Goal: Task Accomplishment & Management: Manage account settings

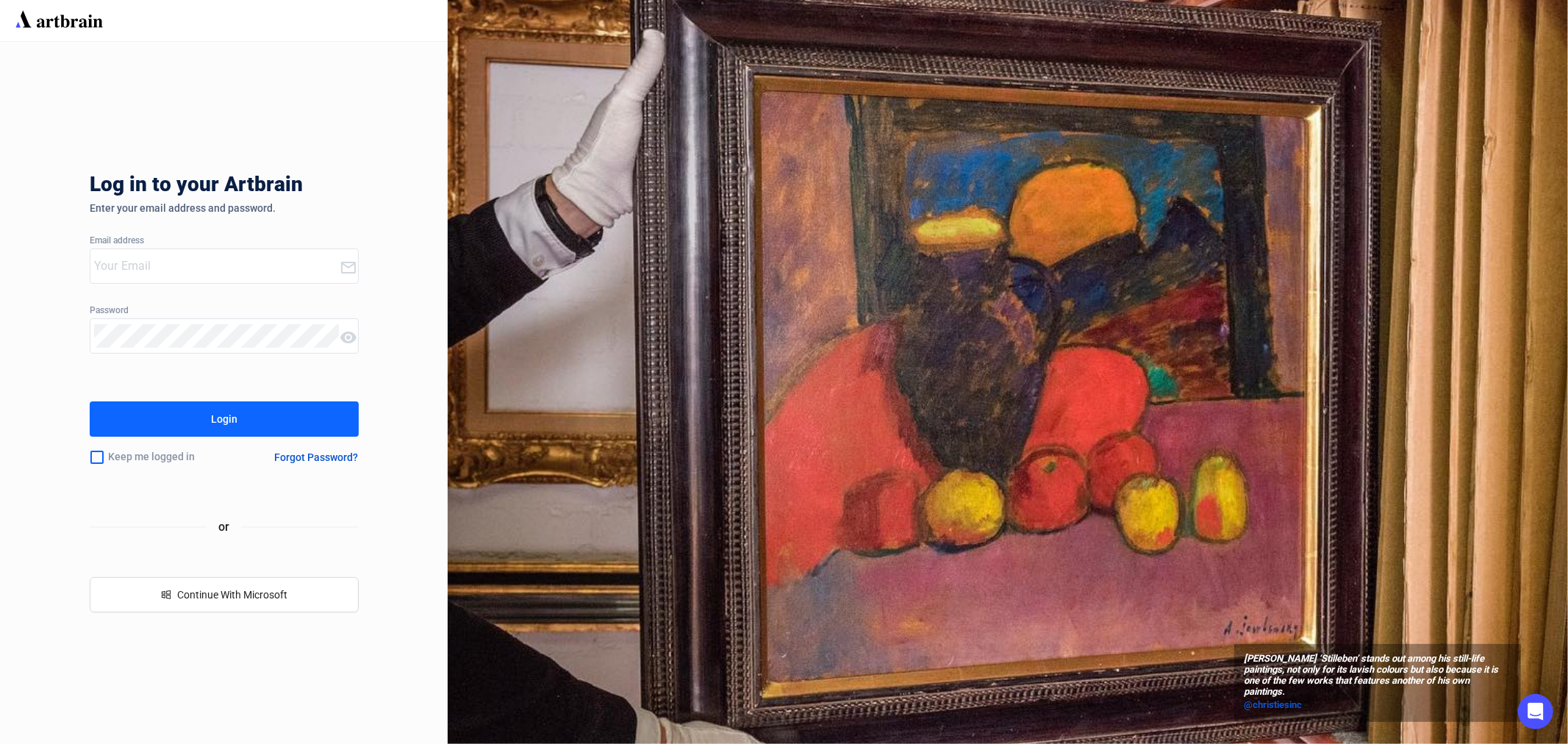
type input "[EMAIL_ADDRESS][PERSON_NAME][DOMAIN_NAME]"
click at [225, 416] on div "Login" at bounding box center [224, 419] width 27 height 24
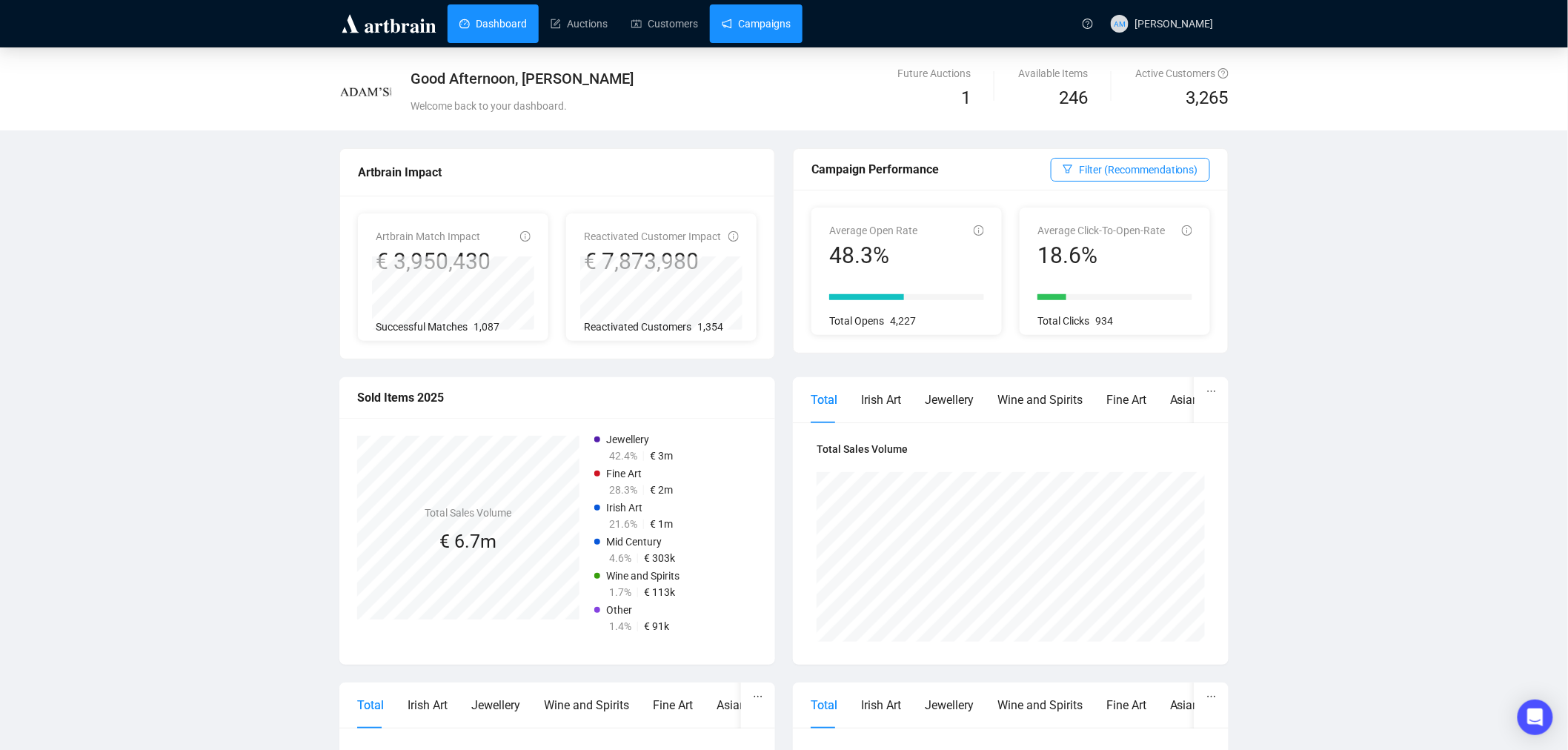
click at [742, 19] on link "Campaigns" at bounding box center [756, 24] width 69 height 39
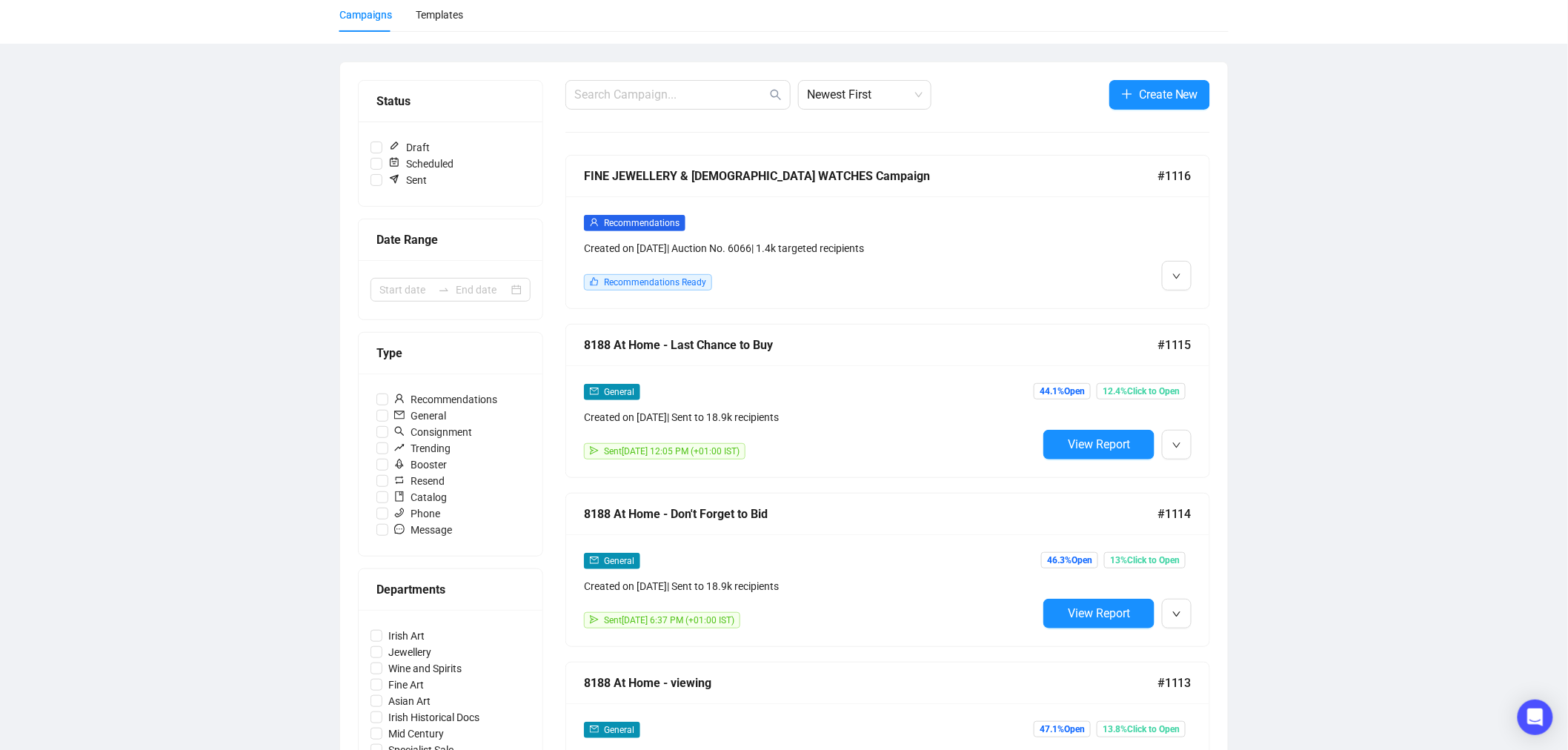
scroll to position [82, 0]
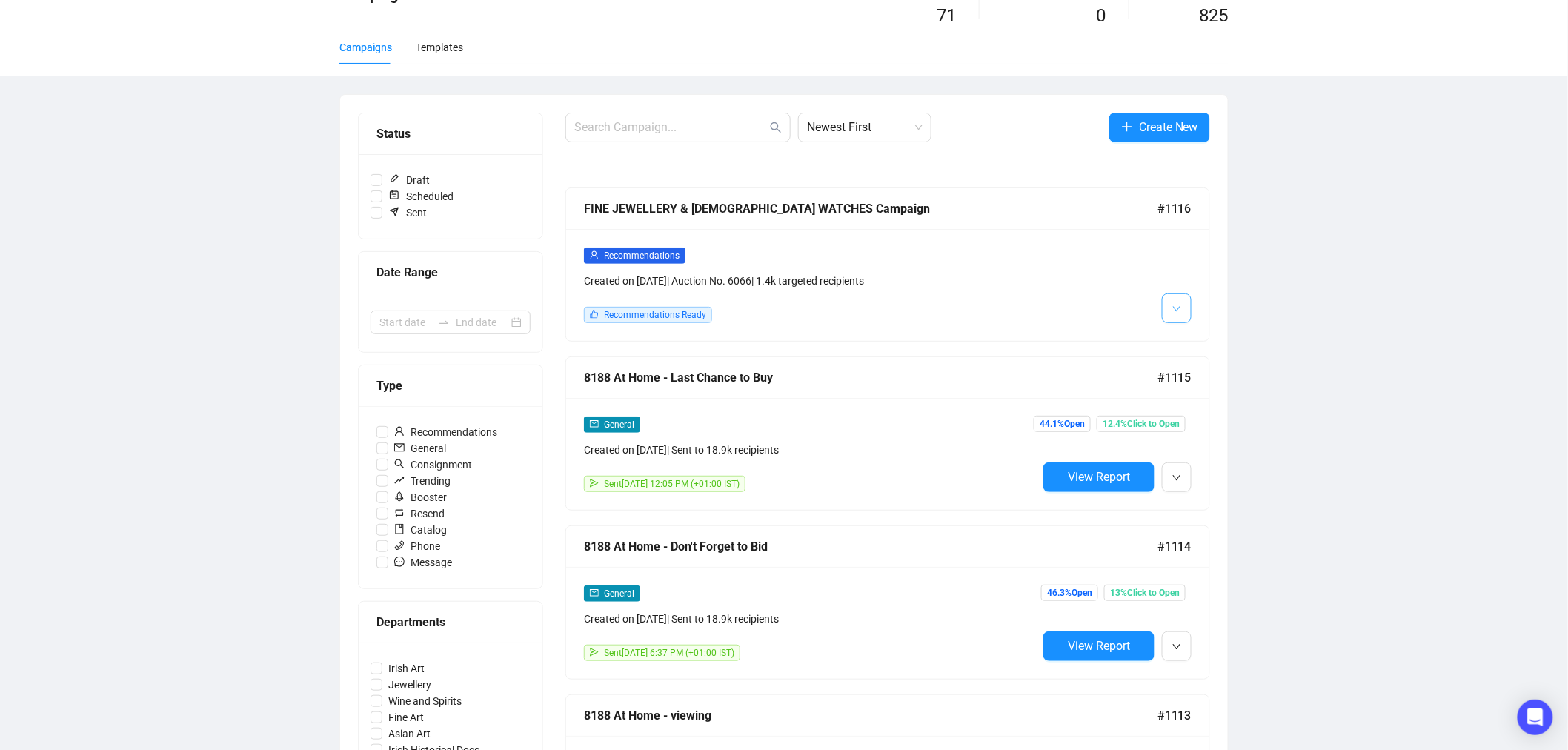
click at [1181, 312] on button "button" at bounding box center [1176, 308] width 30 height 30
click at [1202, 339] on span "Edit" at bounding box center [1201, 341] width 17 height 12
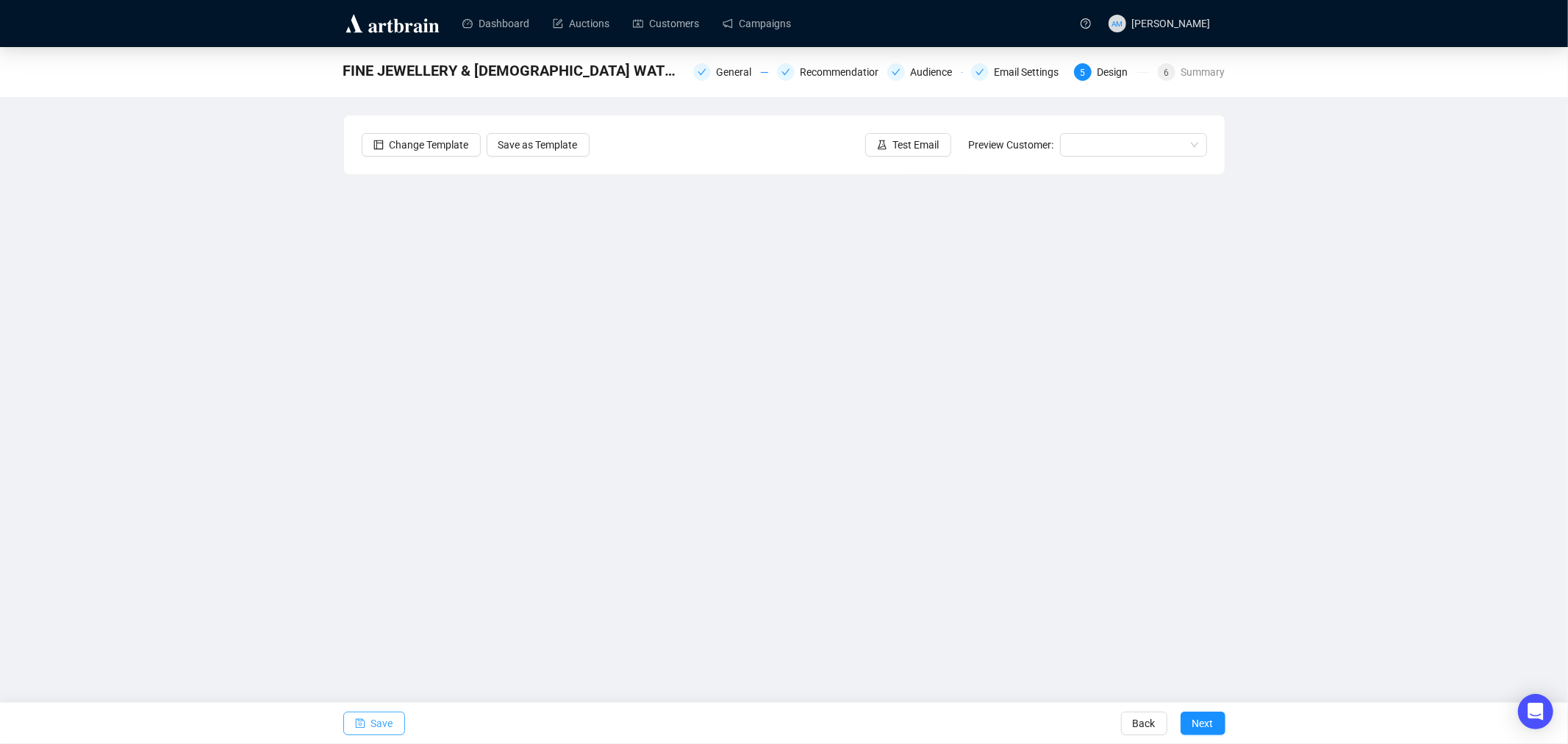
click at [370, 717] on button "Save" at bounding box center [374, 723] width 61 height 24
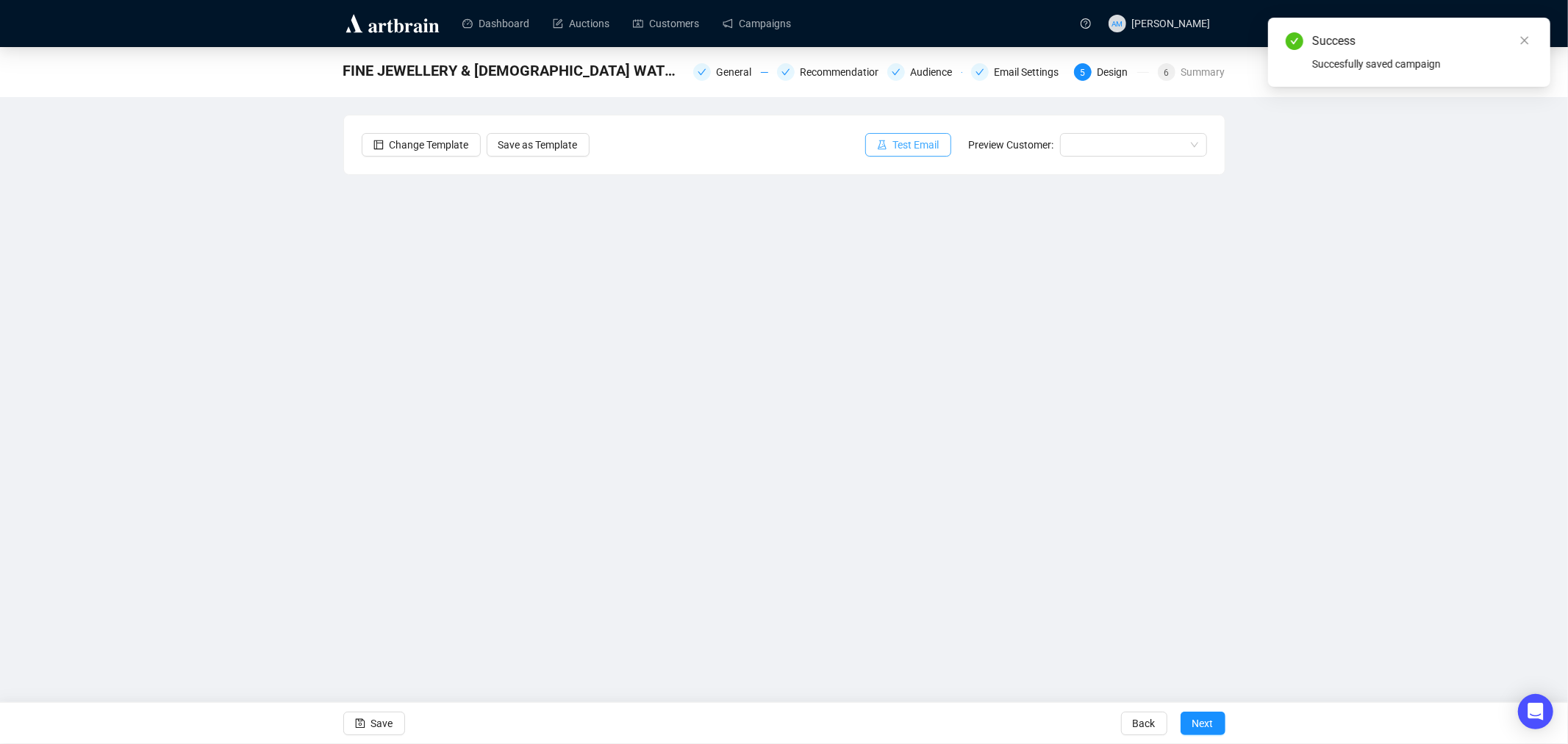
click at [905, 144] on span "Test Email" at bounding box center [917, 145] width 46 height 16
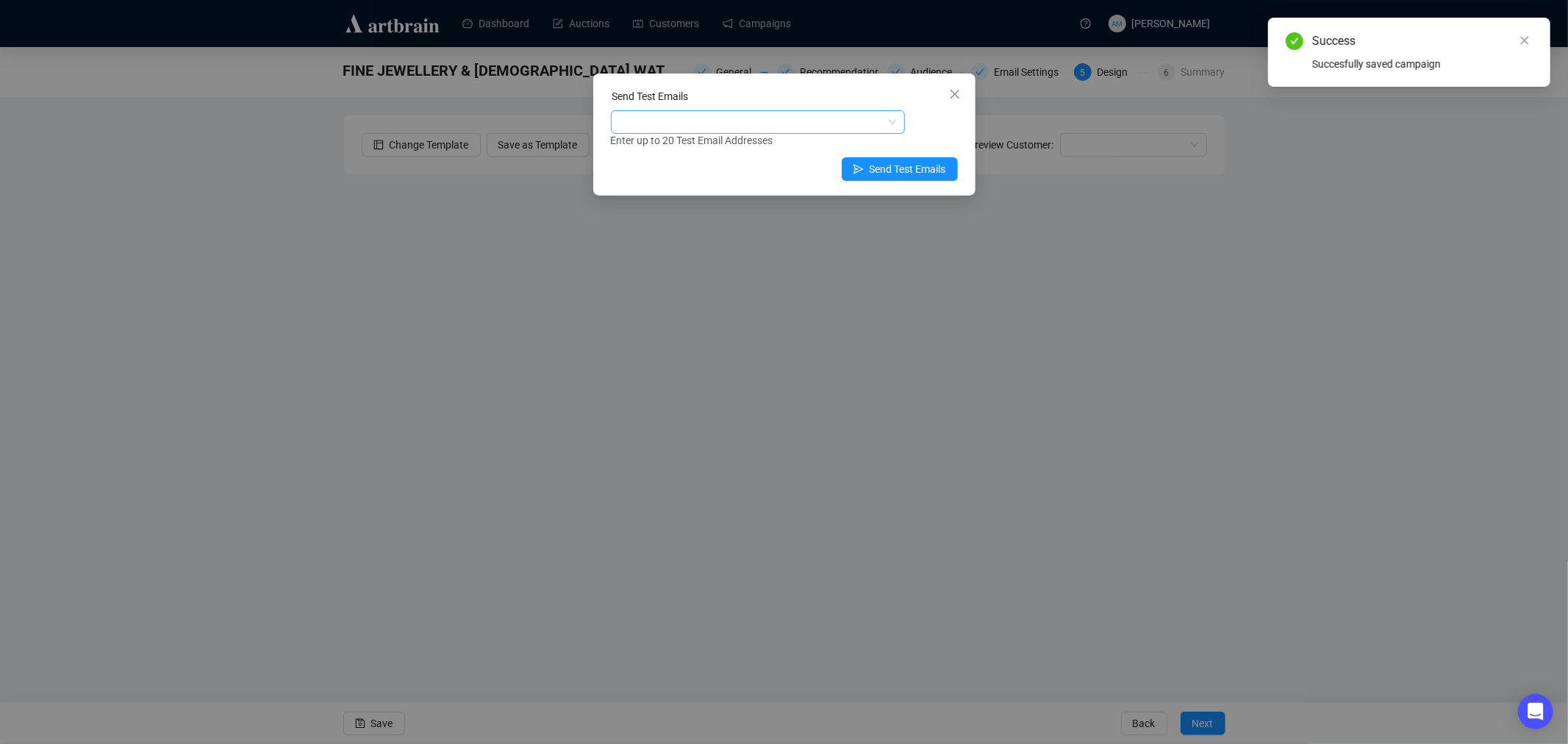
click at [767, 127] on div at bounding box center [750, 122] width 272 height 20
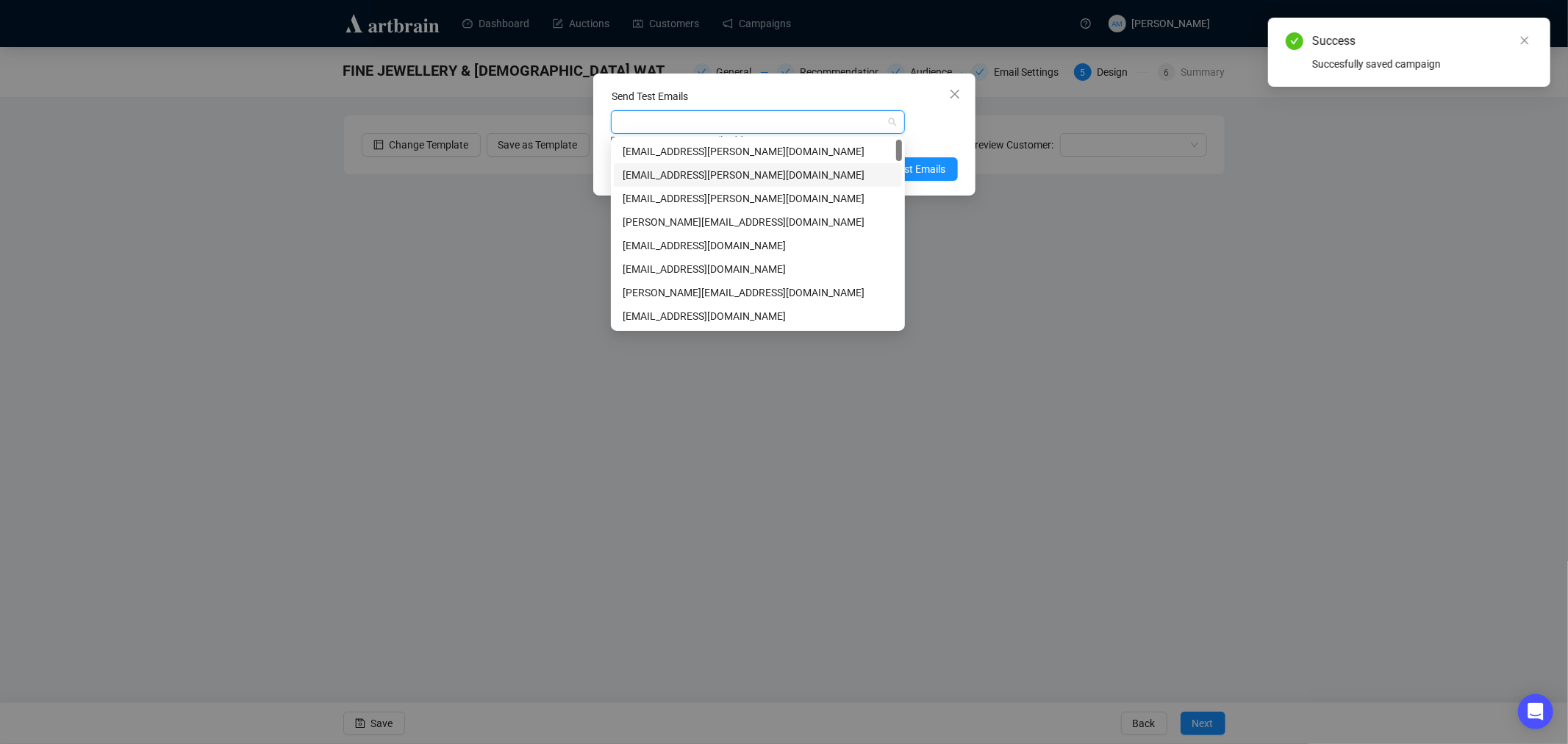
click at [700, 178] on div "[EMAIL_ADDRESS][PERSON_NAME][DOMAIN_NAME]" at bounding box center [758, 174] width 270 height 16
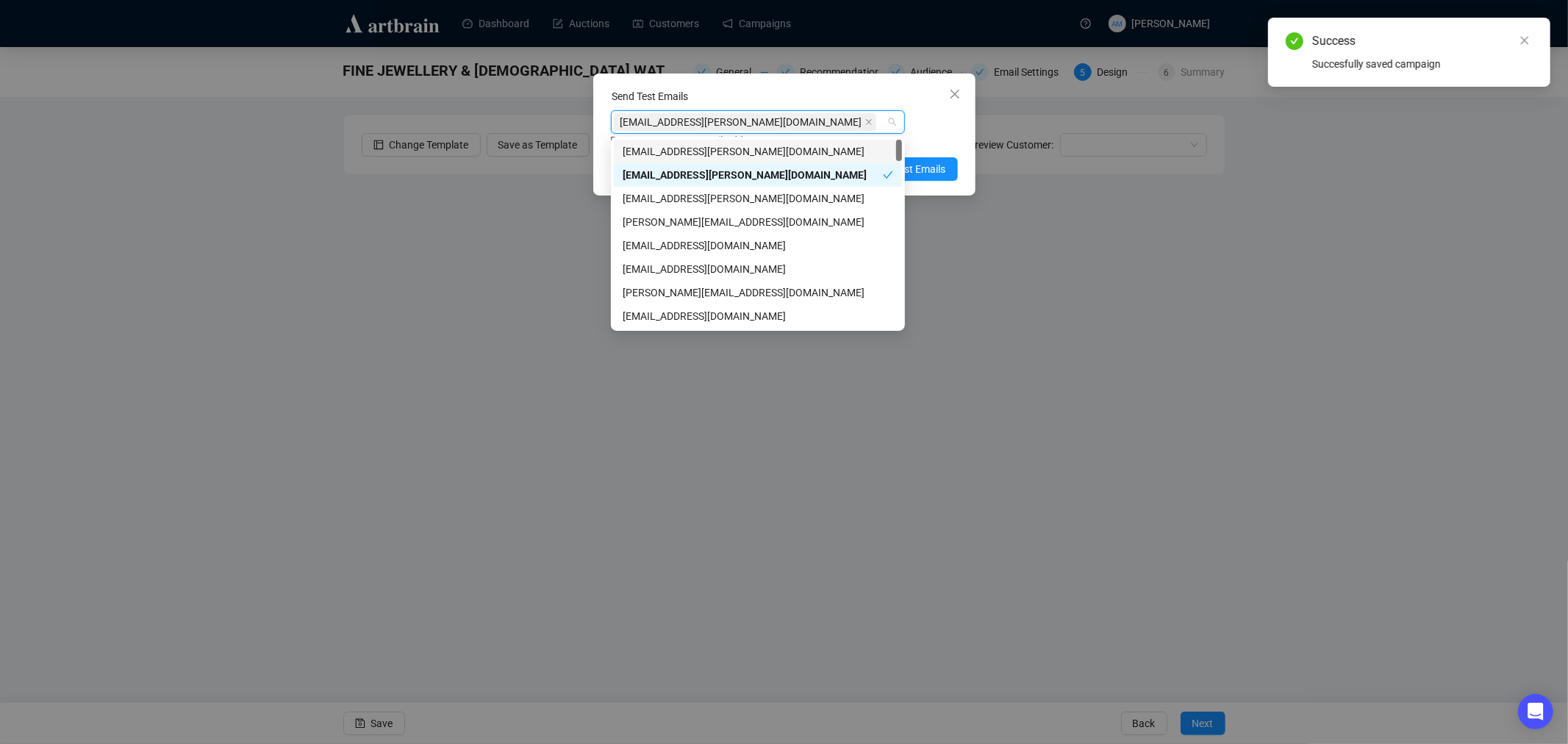
click at [932, 129] on div "[EMAIL_ADDRESS][PERSON_NAME][DOMAIN_NAME] Enter up to 20 Test Email Addresses" at bounding box center [784, 129] width 347 height 38
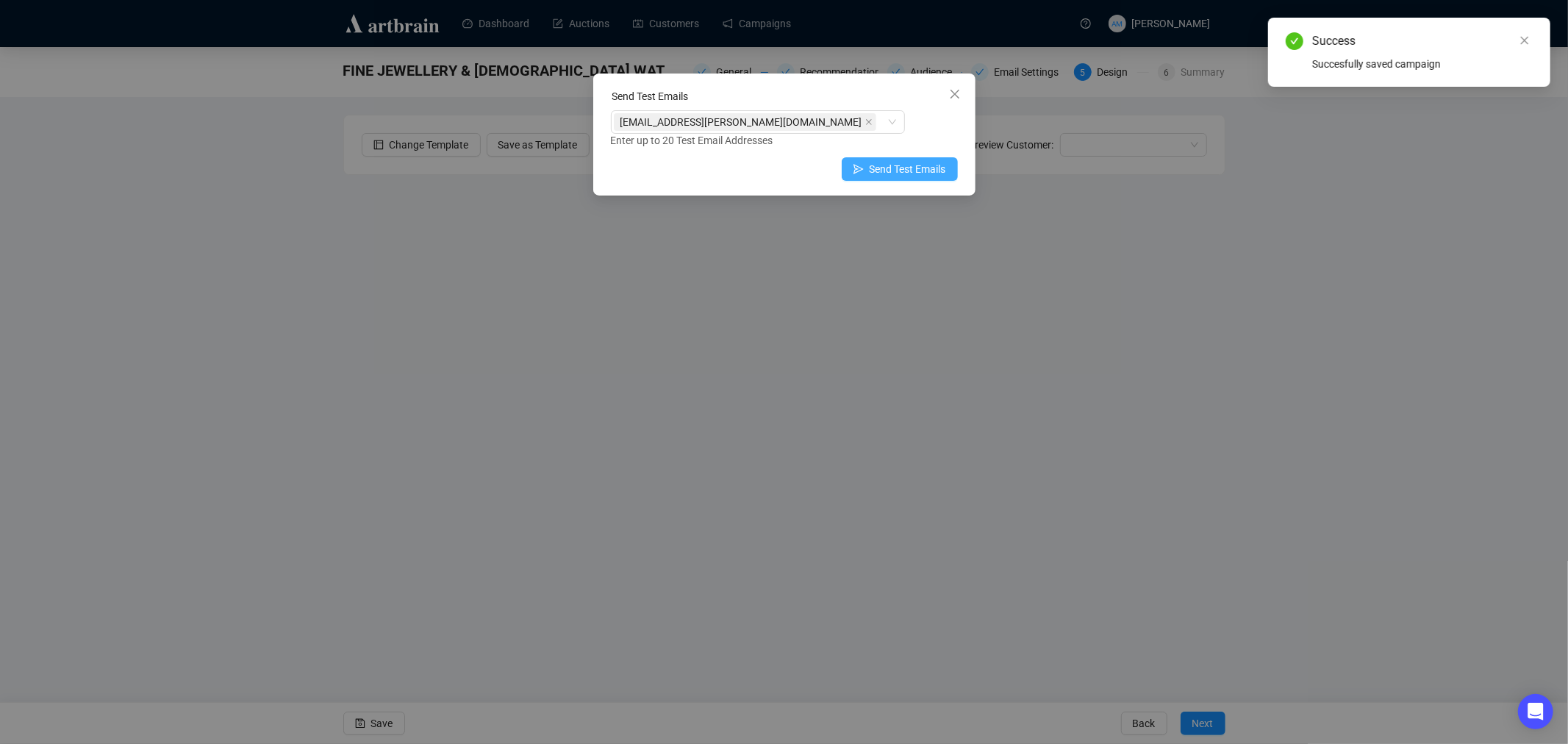
click at [917, 167] on span "Send Test Emails" at bounding box center [908, 169] width 77 height 16
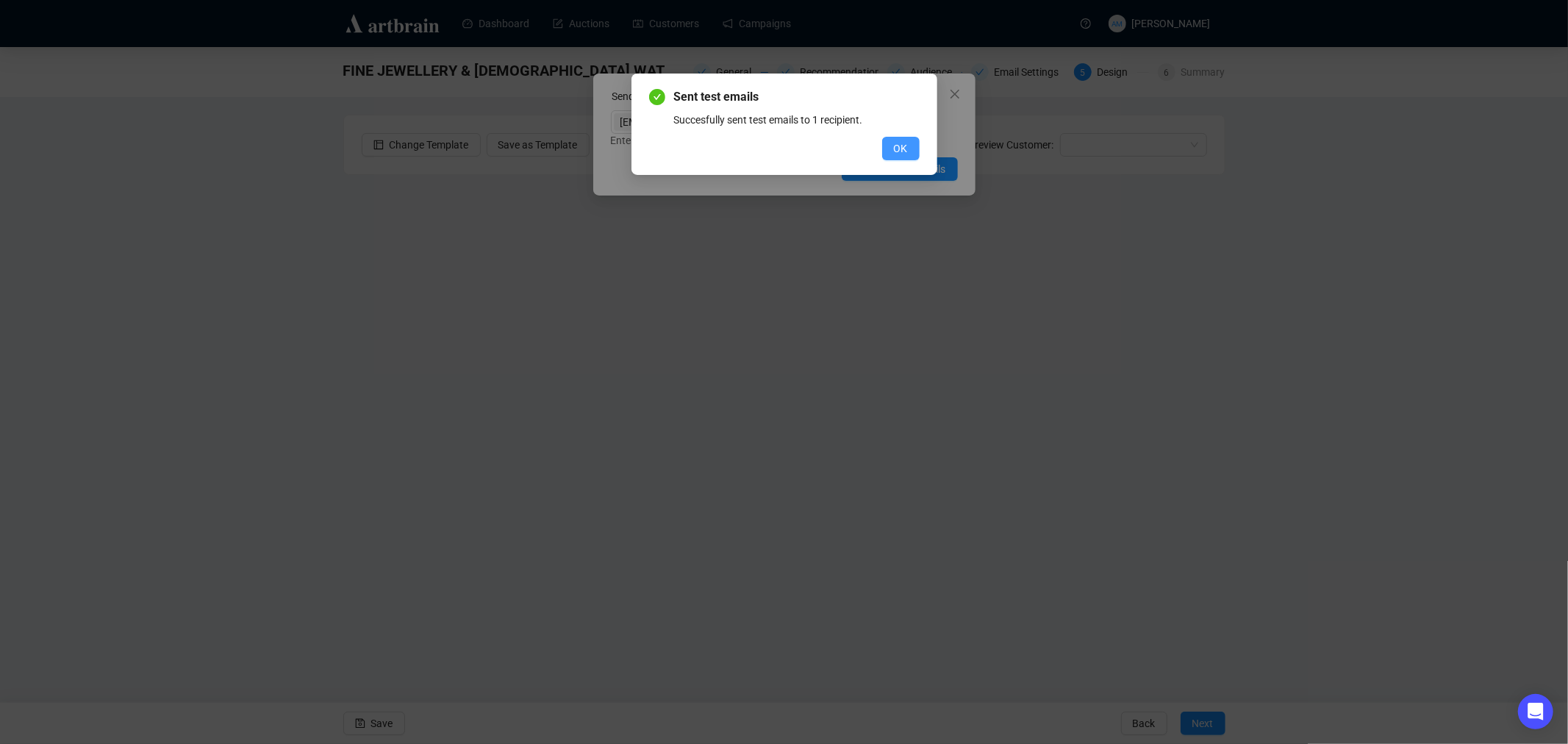
click at [898, 151] on span "OK" at bounding box center [901, 148] width 14 height 16
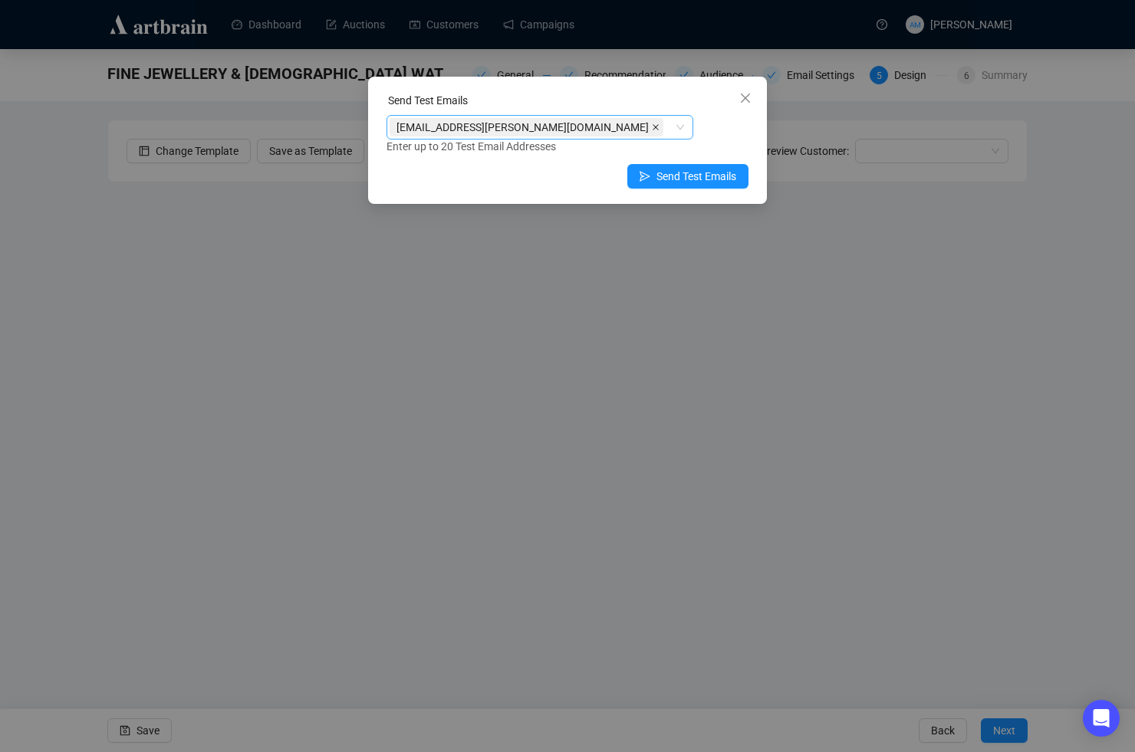
click at [652, 128] on icon "close" at bounding box center [655, 127] width 6 height 6
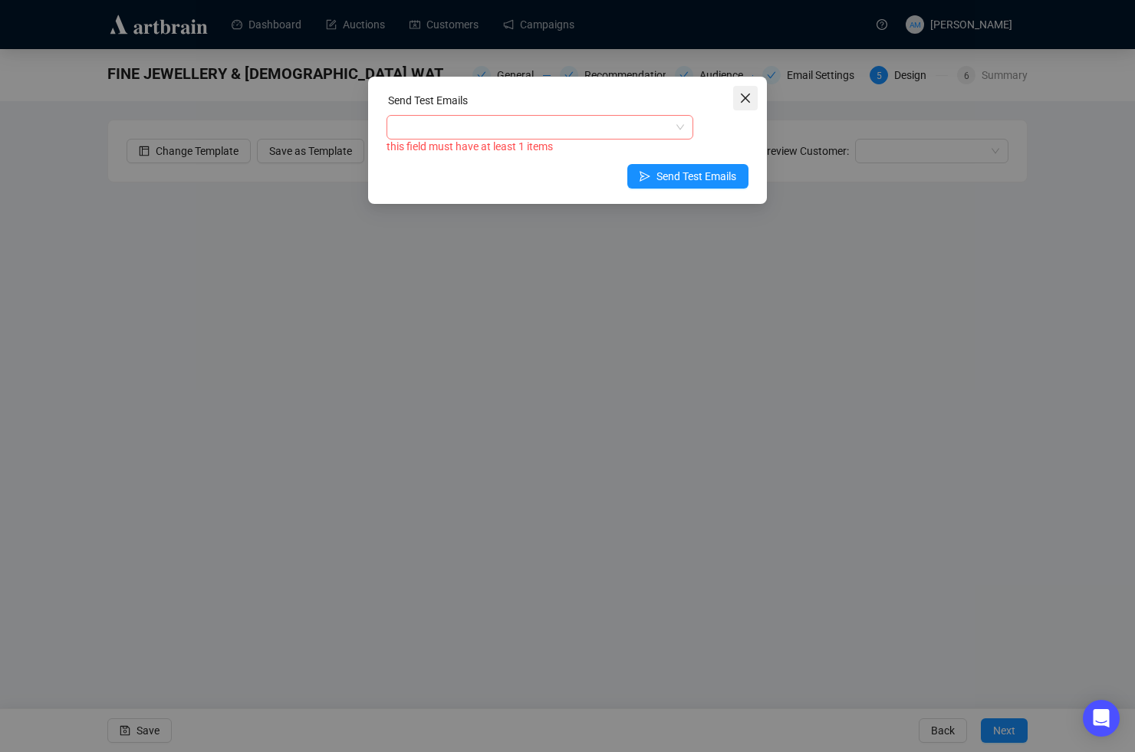
click at [744, 97] on icon "close" at bounding box center [745, 98] width 9 height 9
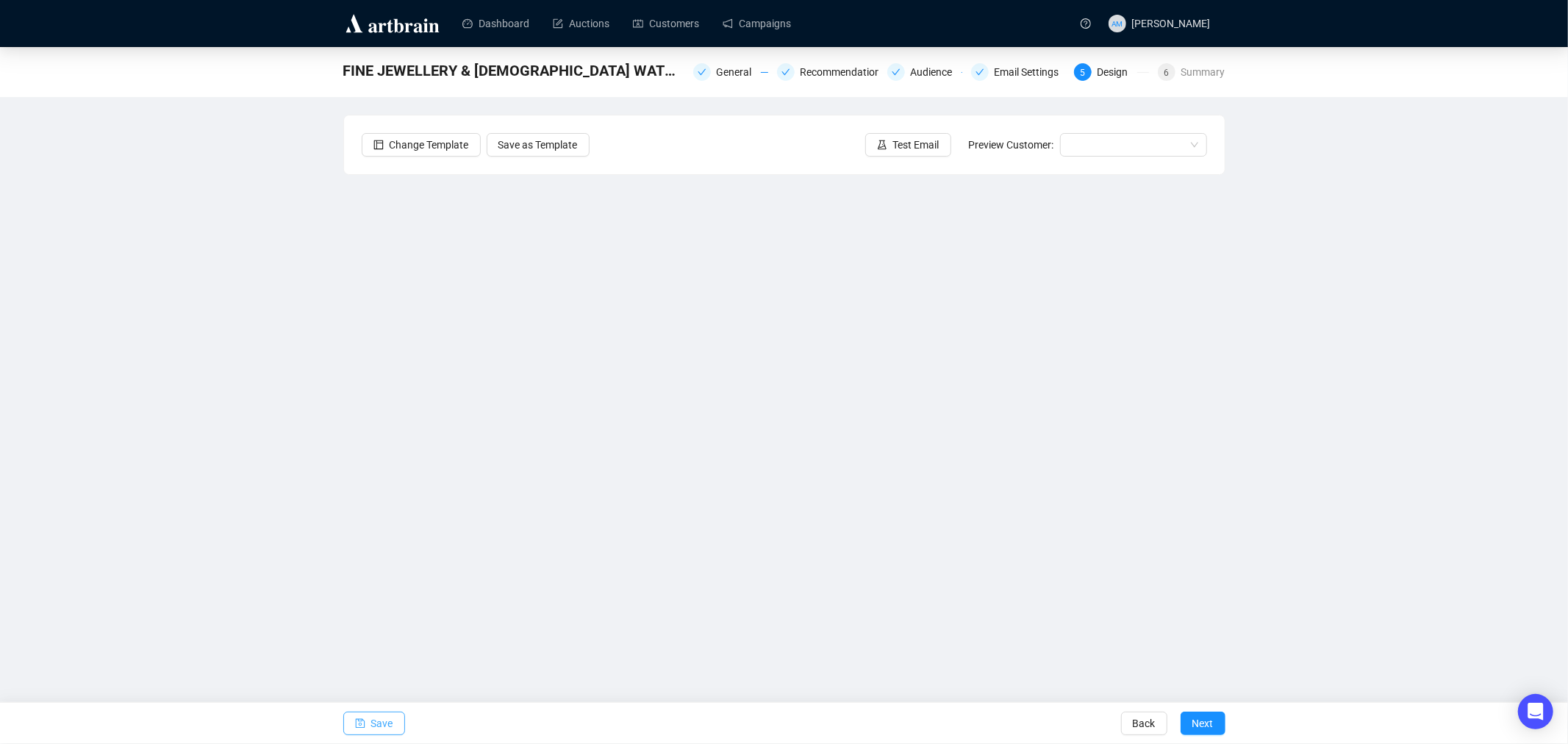
click at [402, 722] on button "Save" at bounding box center [374, 723] width 61 height 24
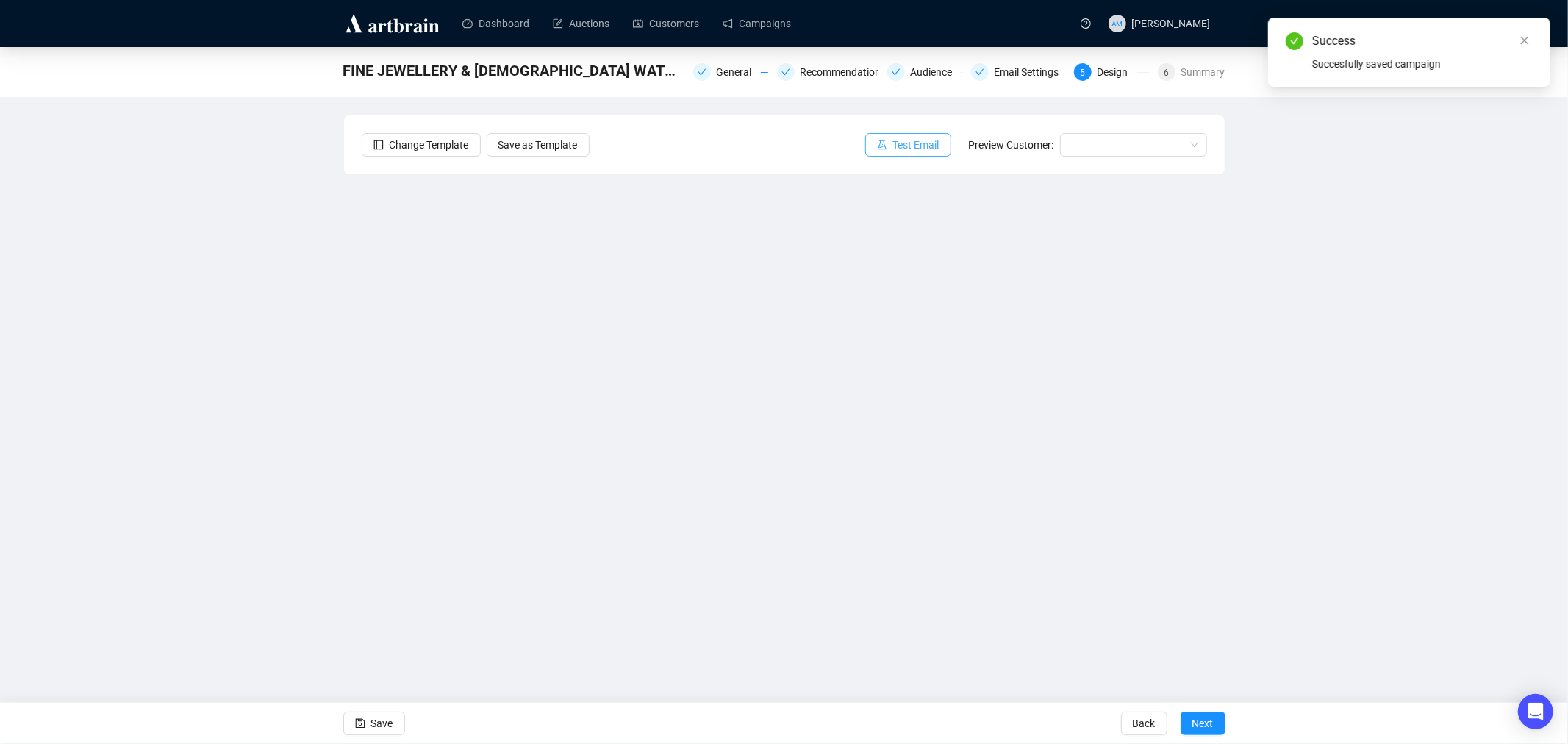
click at [882, 149] on icon "experiment" at bounding box center [882, 145] width 11 height 11
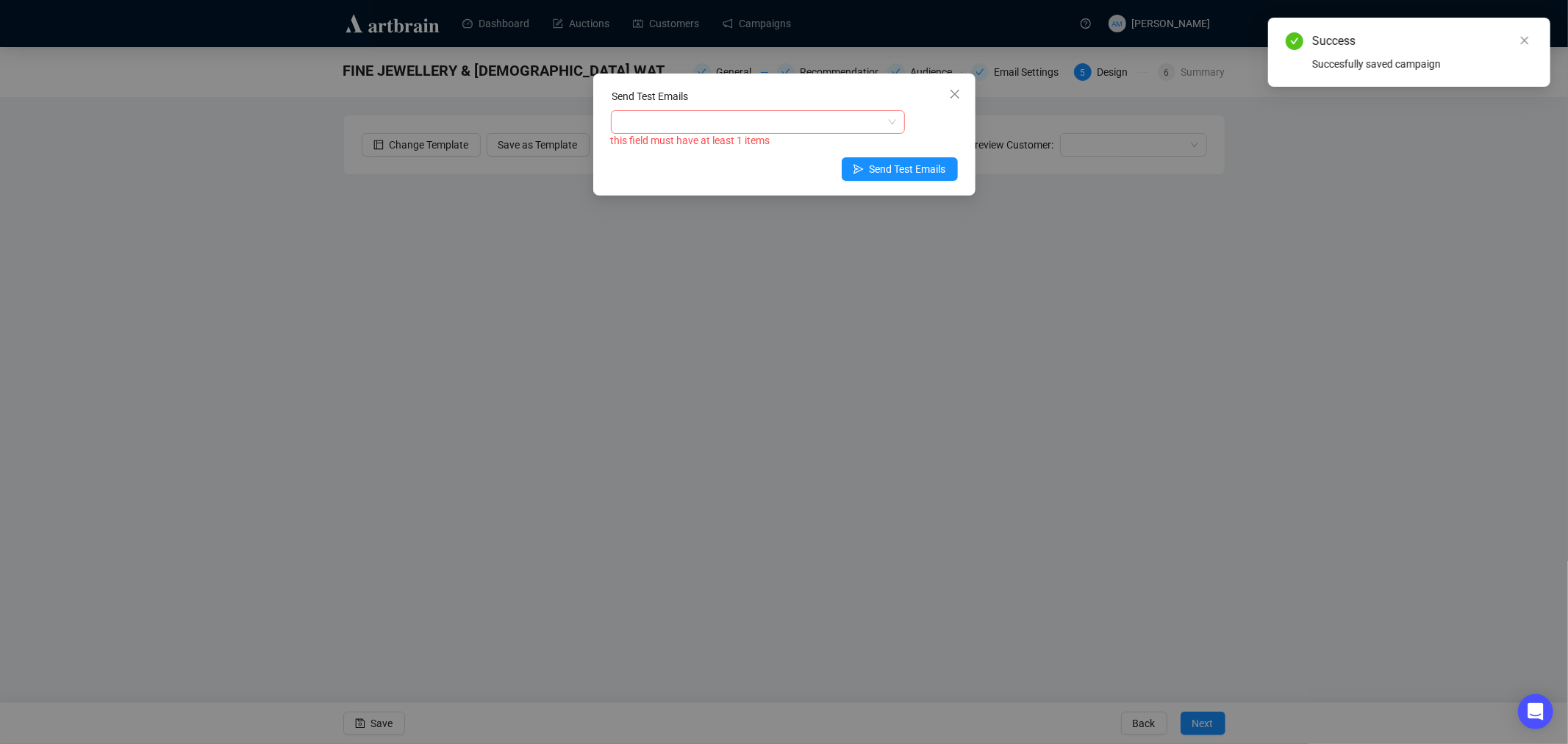
click at [678, 128] on div at bounding box center [750, 122] width 272 height 20
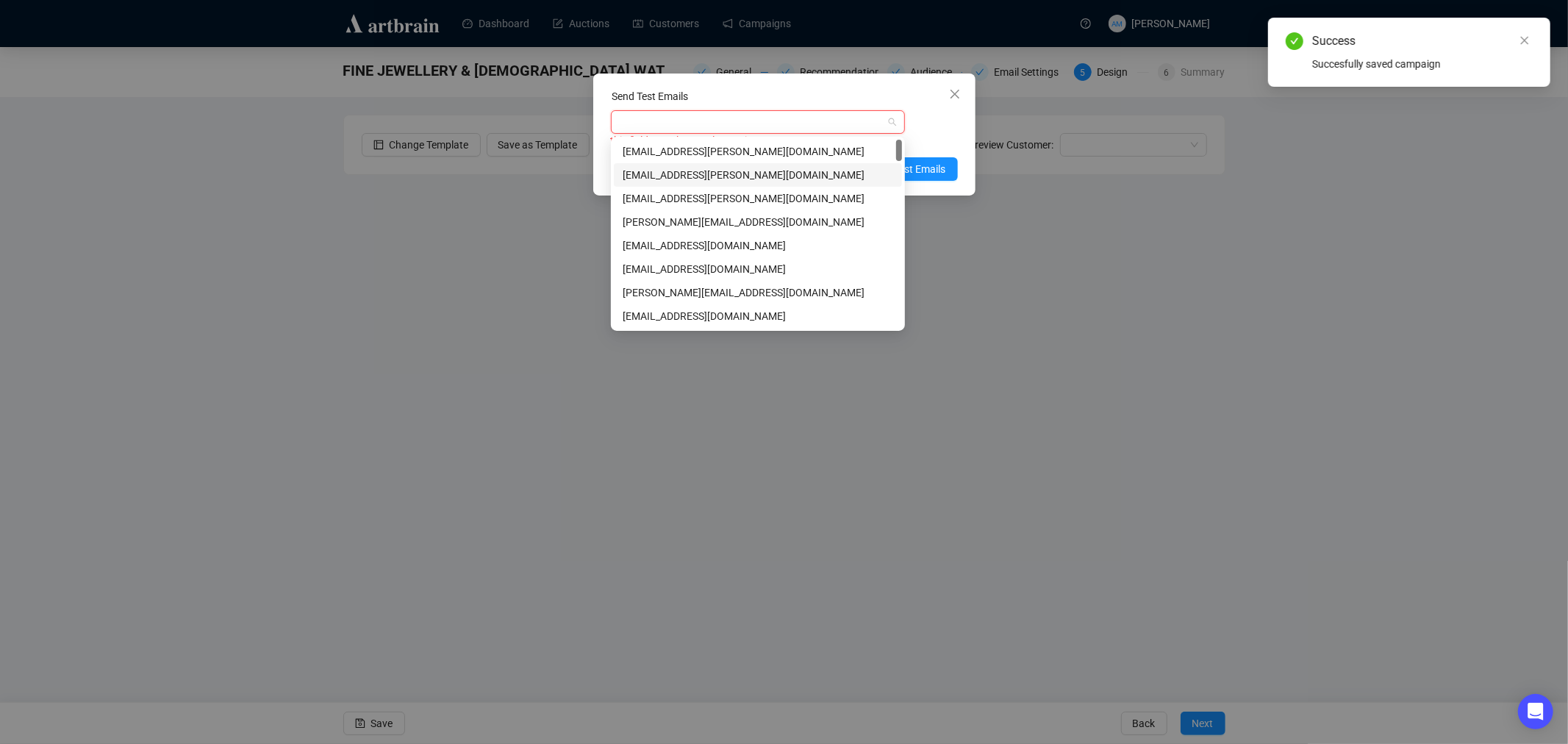
click at [678, 172] on div "[EMAIL_ADDRESS][PERSON_NAME][DOMAIN_NAME]" at bounding box center [758, 174] width 270 height 16
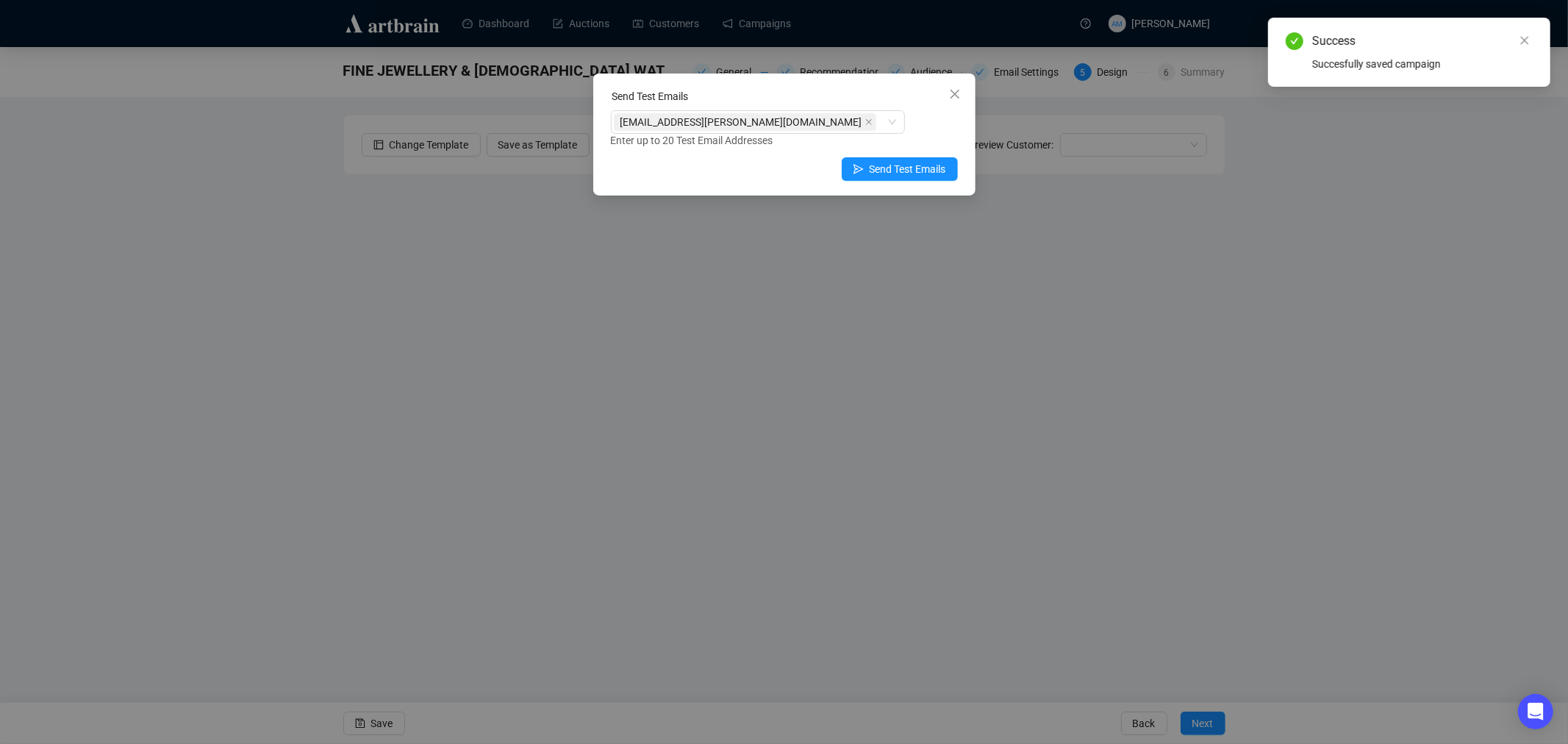
drag, startPoint x: 939, startPoint y: 127, endPoint x: 928, endPoint y: 164, distance: 38.6
click at [939, 128] on div "[EMAIL_ADDRESS][PERSON_NAME][DOMAIN_NAME] Enter up to 20 Test Email Addresses" at bounding box center [784, 129] width 347 height 38
click at [922, 171] on span "Send Test Emails" at bounding box center [908, 169] width 77 height 16
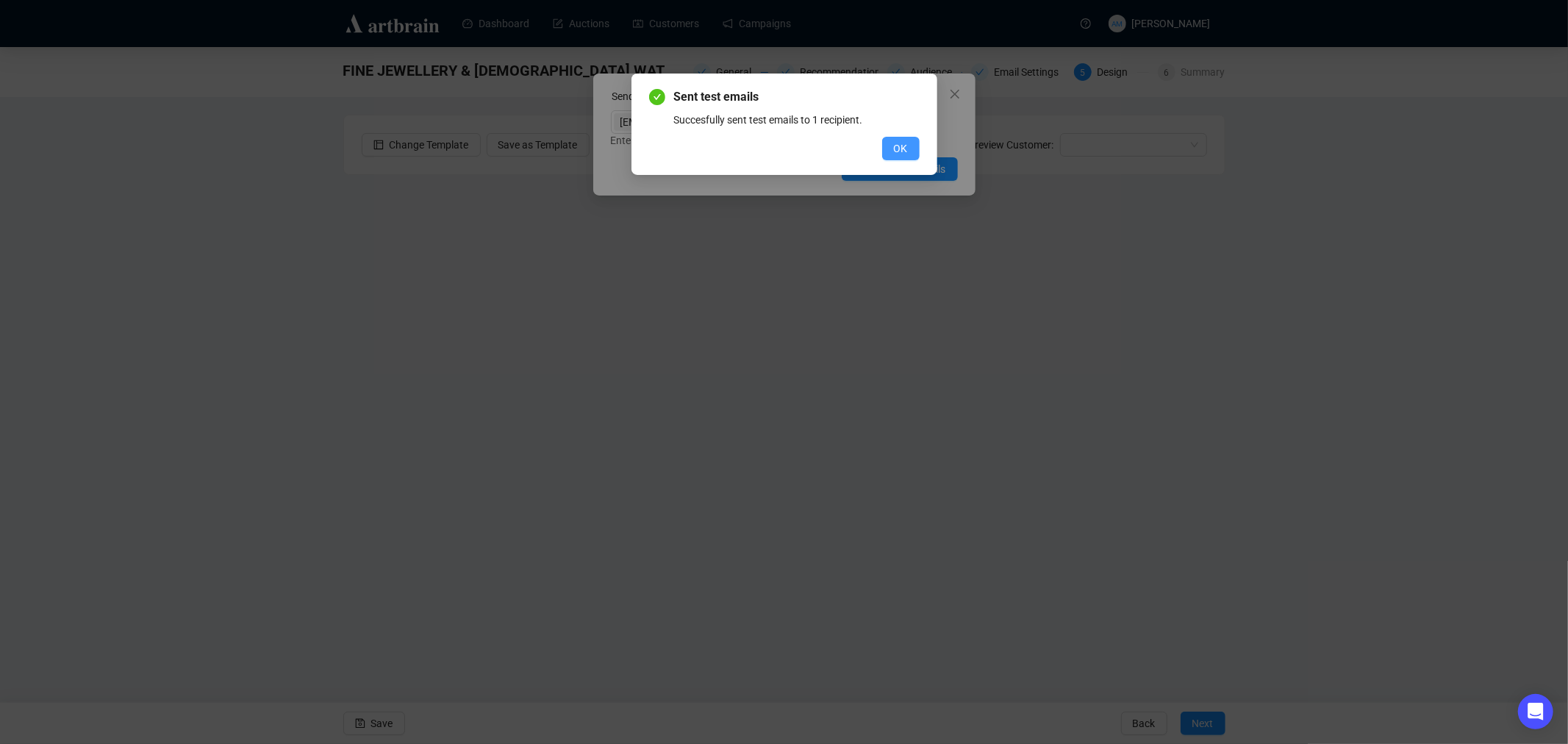
click at [900, 154] on span "OK" at bounding box center [901, 148] width 14 height 16
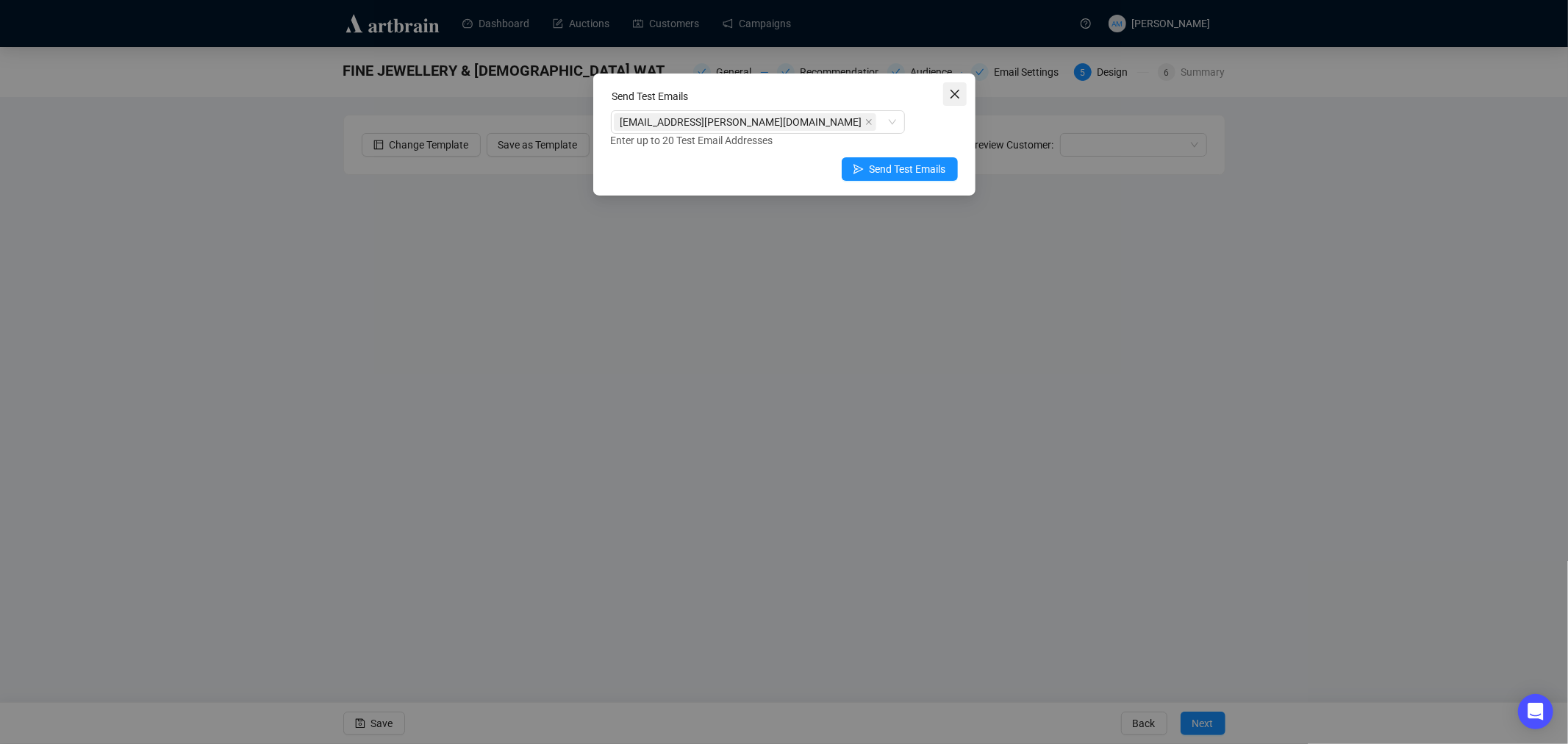
click at [958, 94] on icon "close" at bounding box center [955, 94] width 12 height 12
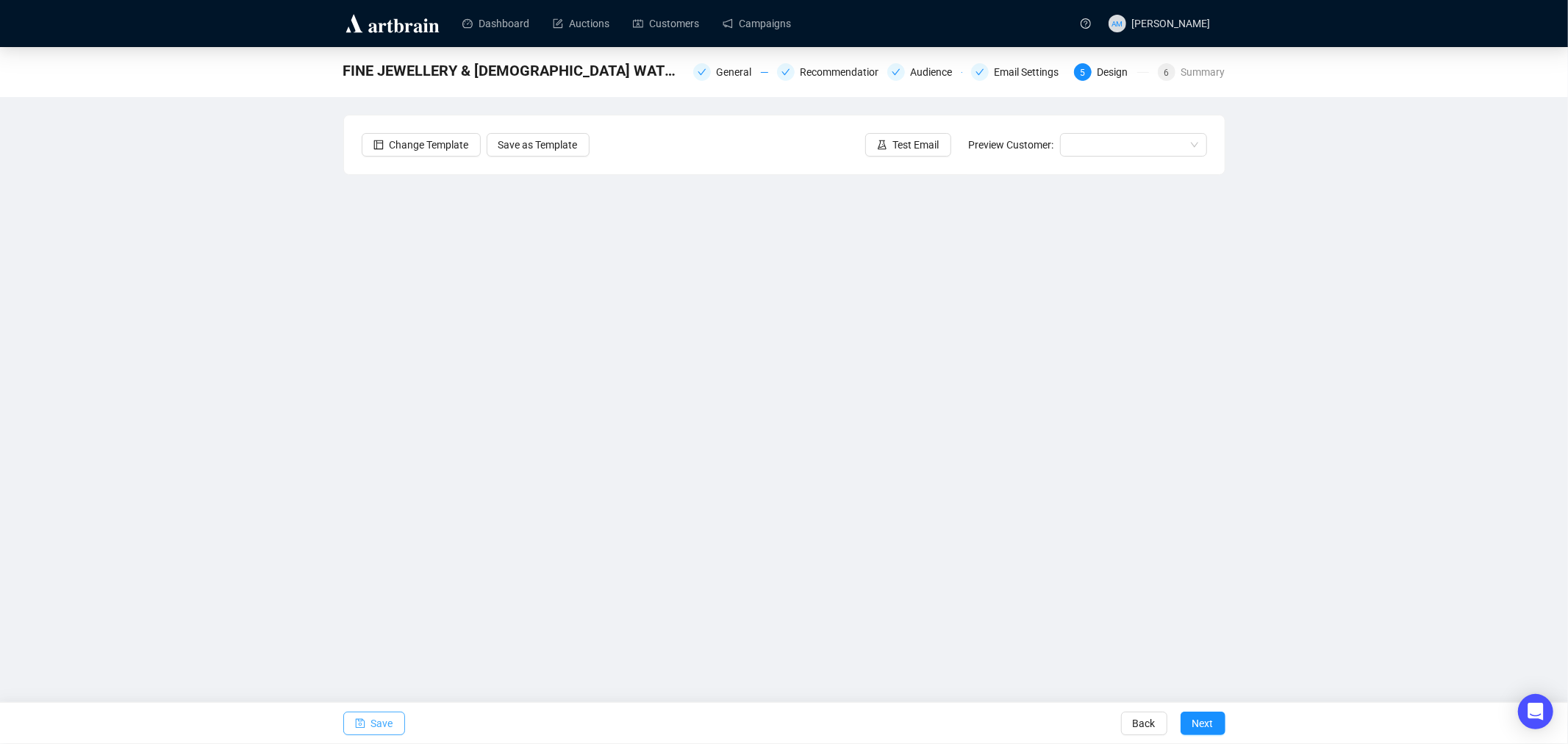
click at [377, 718] on span "Save" at bounding box center [382, 723] width 22 height 41
click at [378, 726] on span "Save" at bounding box center [382, 723] width 22 height 41
click at [1531, 709] on icon "Open Intercom Messenger" at bounding box center [1535, 711] width 17 height 19
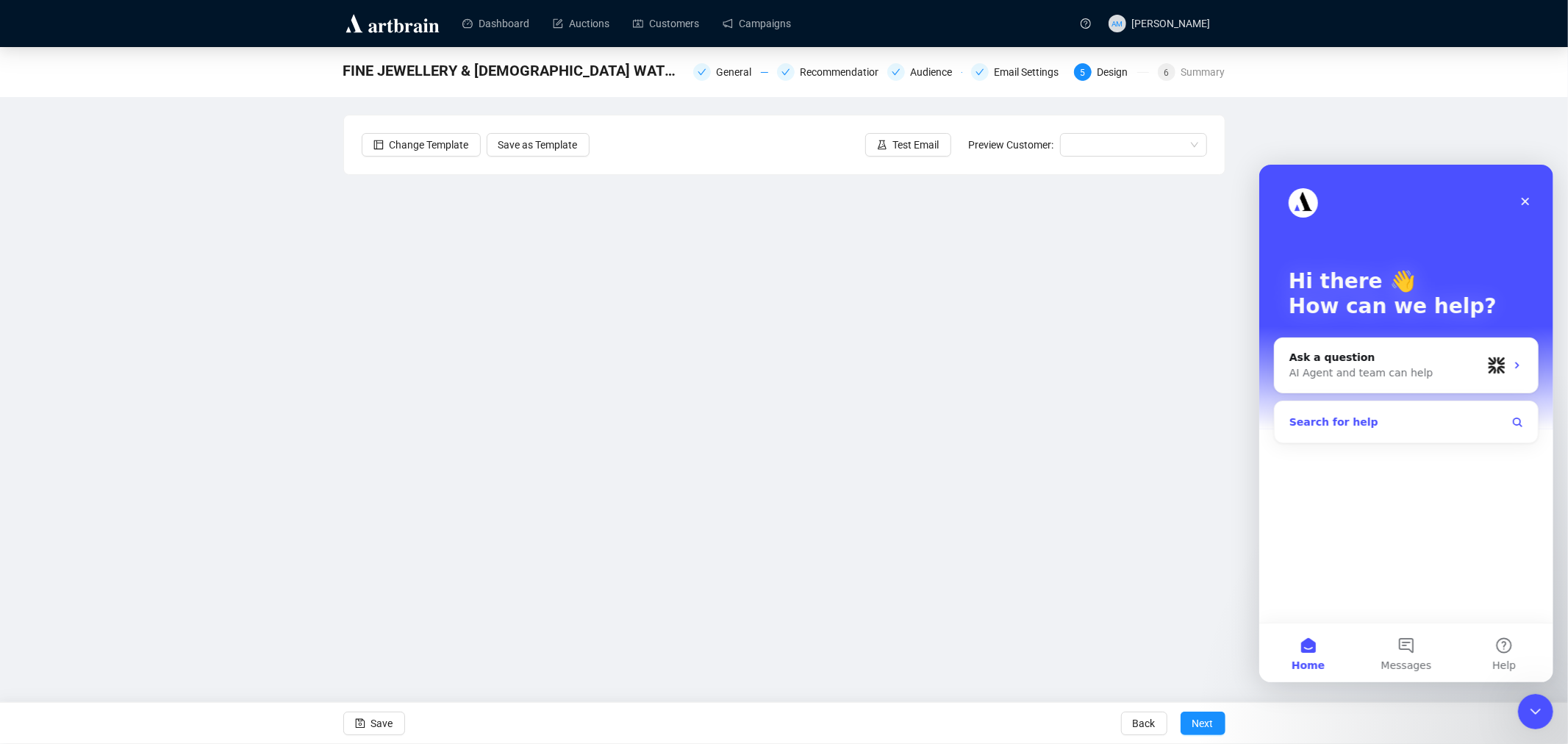
click at [1334, 426] on span "Search for help" at bounding box center [1333, 422] width 89 height 15
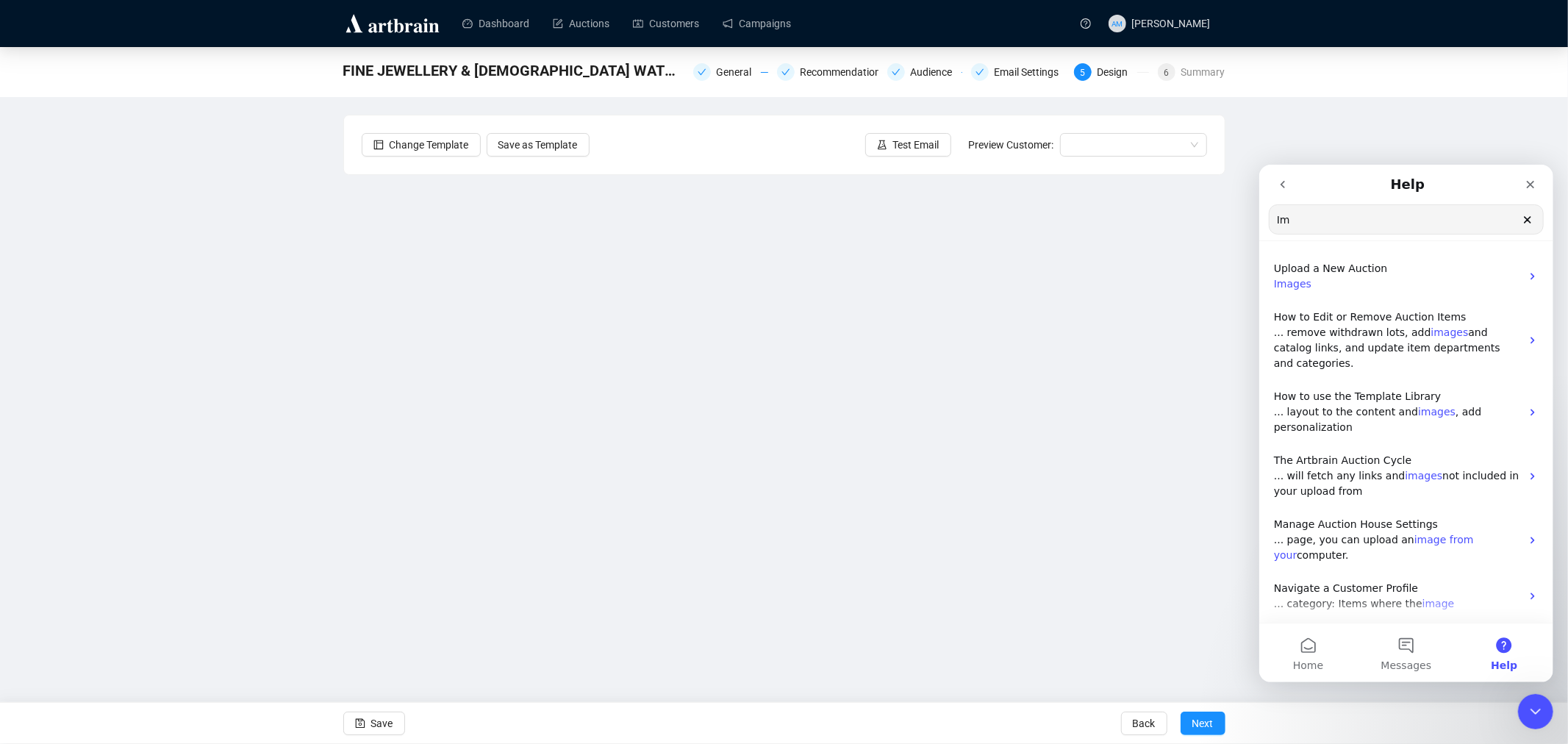
type input "I"
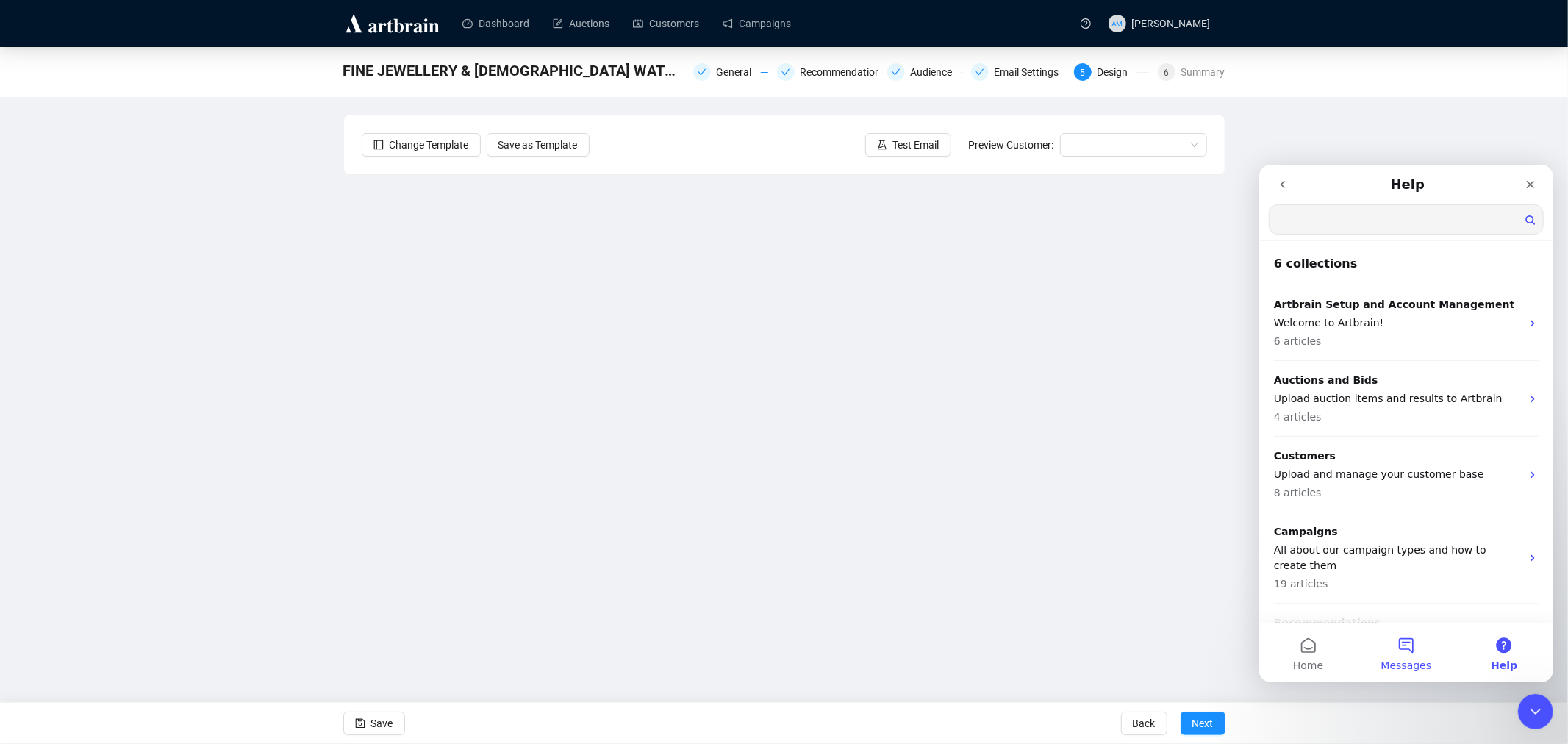
click at [1403, 651] on button "Messages" at bounding box center [1406, 651] width 98 height 58
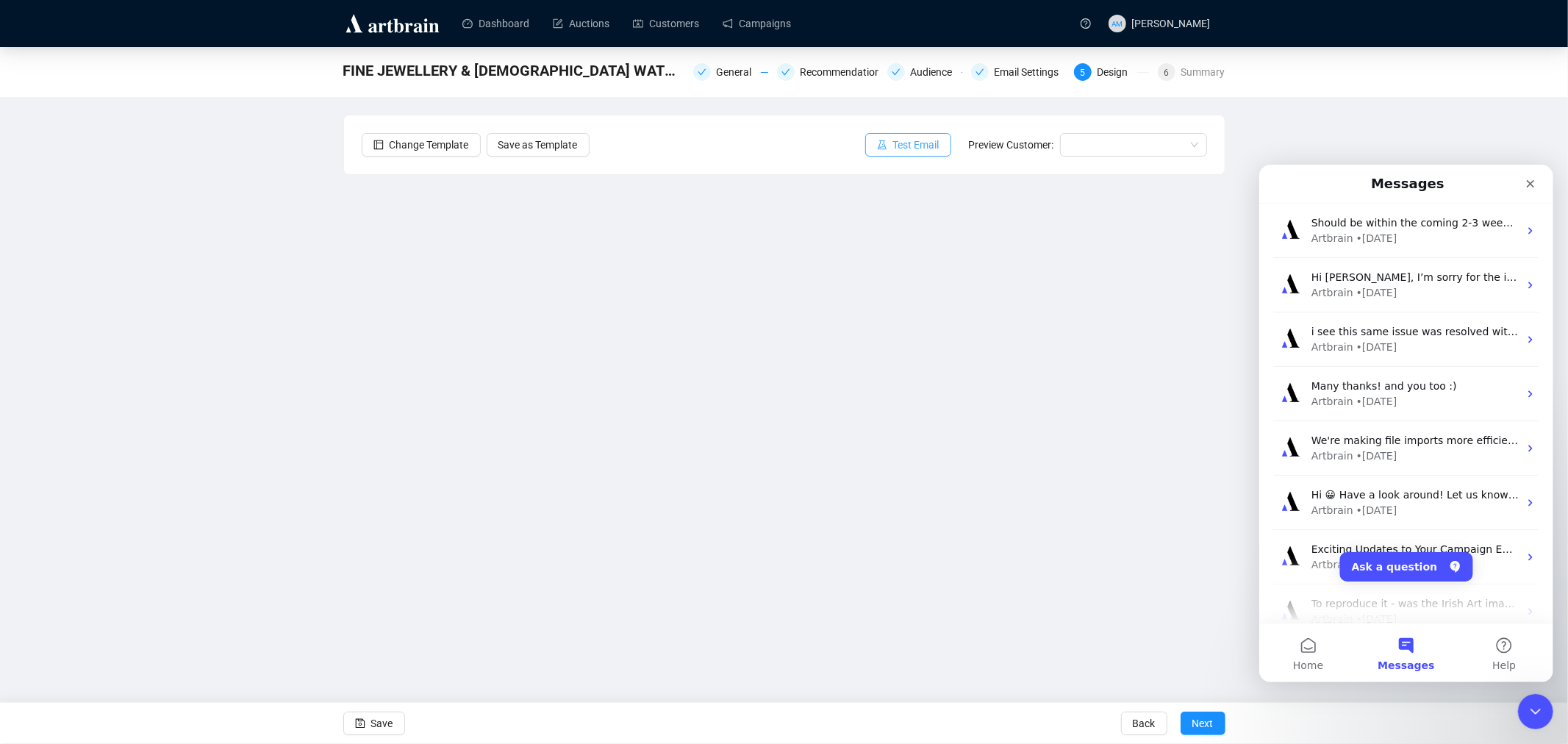
click at [912, 151] on span "Test Email" at bounding box center [917, 145] width 46 height 16
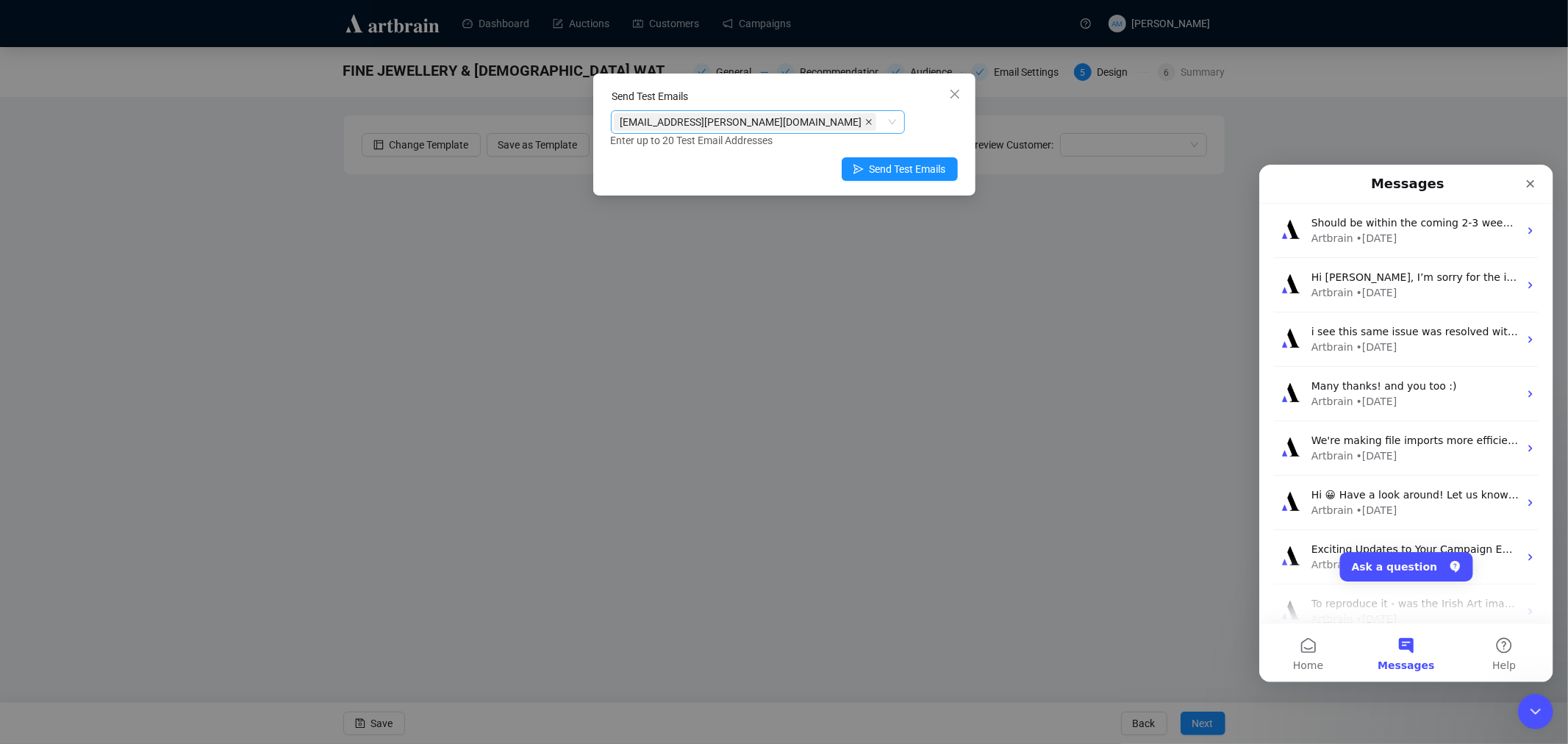
click at [866, 123] on icon "close" at bounding box center [869, 122] width 6 height 6
click at [730, 125] on div at bounding box center [750, 122] width 272 height 20
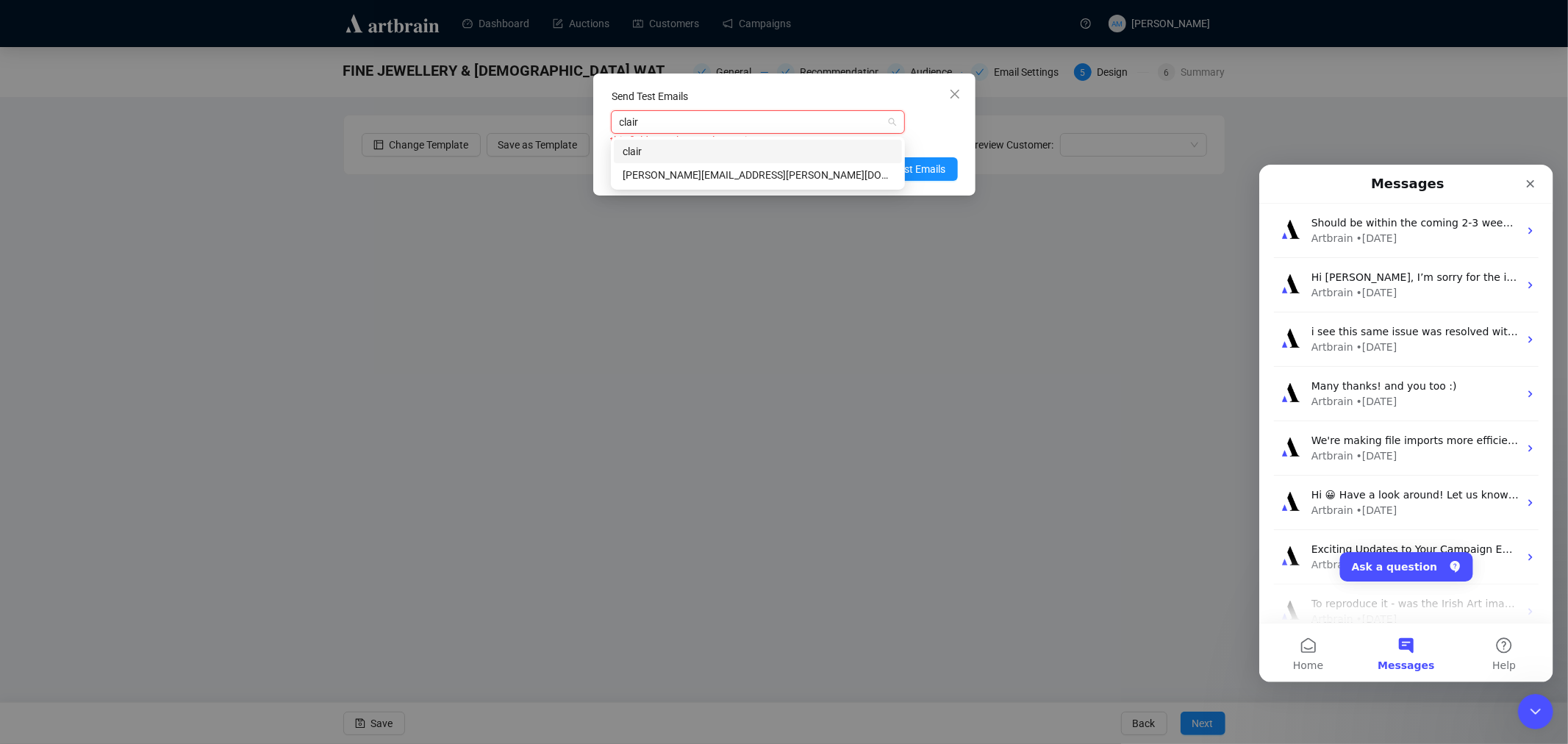
type input "claire"
click at [682, 172] on div "[PERSON_NAME][EMAIL_ADDRESS][PERSON_NAME][DOMAIN_NAME]" at bounding box center [758, 174] width 270 height 16
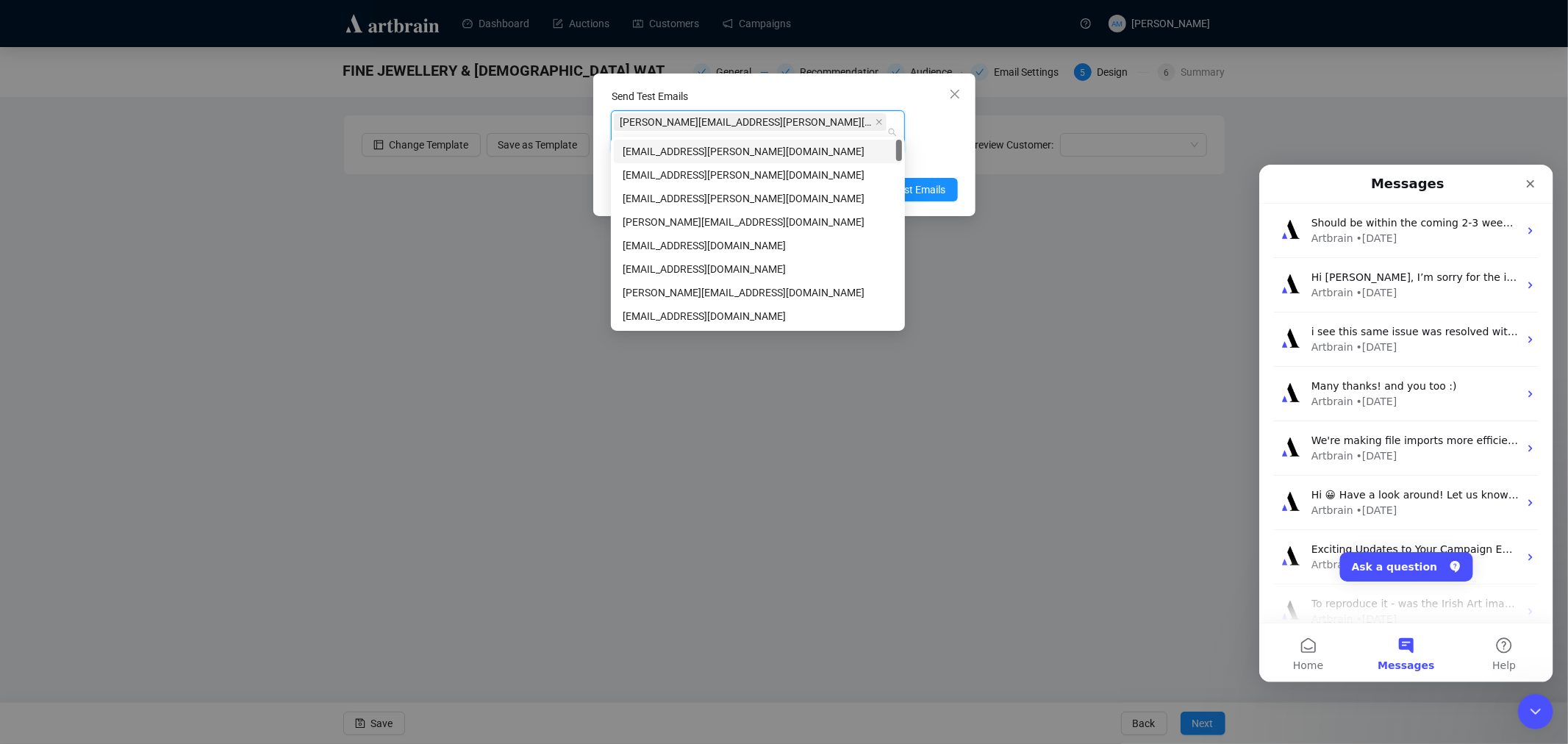
drag, startPoint x: 948, startPoint y: 130, endPoint x: 938, endPoint y: 138, distance: 12.8
click at [948, 130] on div "[PERSON_NAME][EMAIL_ADDRESS][PERSON_NAME][DOMAIN_NAME] Enter up to 20 Test Emai…" at bounding box center [784, 139] width 347 height 58
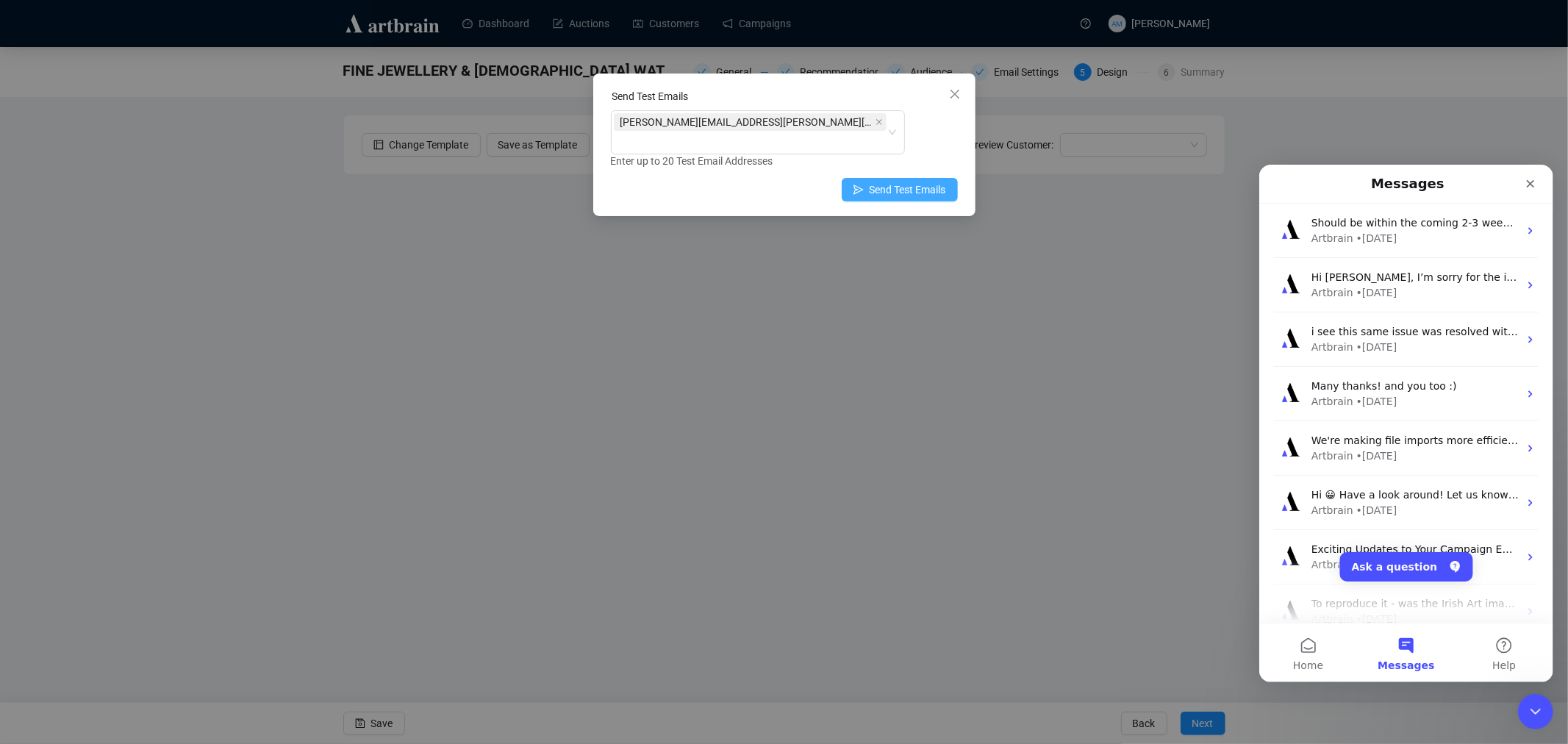
click at [901, 181] on span "Send Test Emails" at bounding box center [908, 189] width 77 height 16
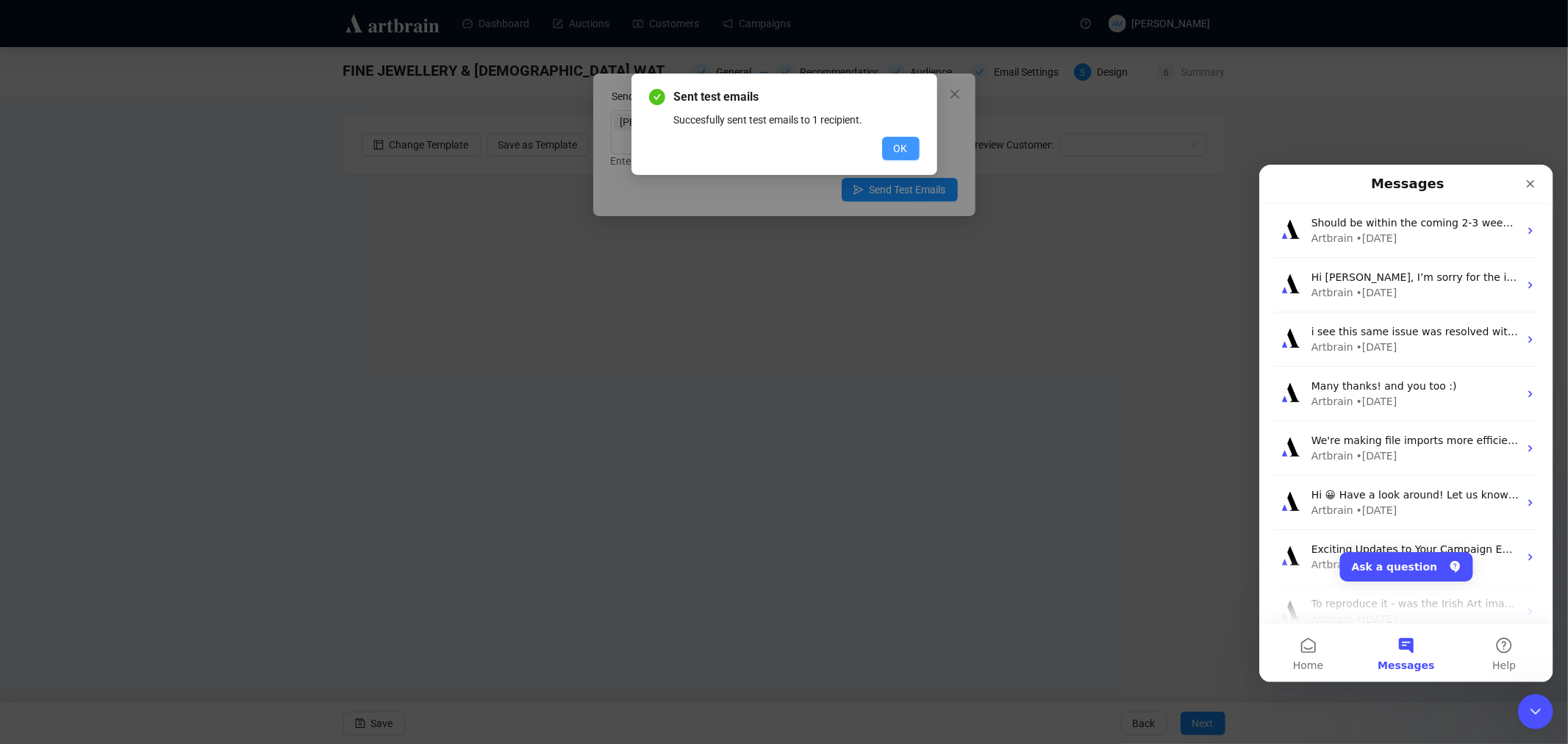
click at [902, 144] on span "OK" at bounding box center [901, 148] width 14 height 16
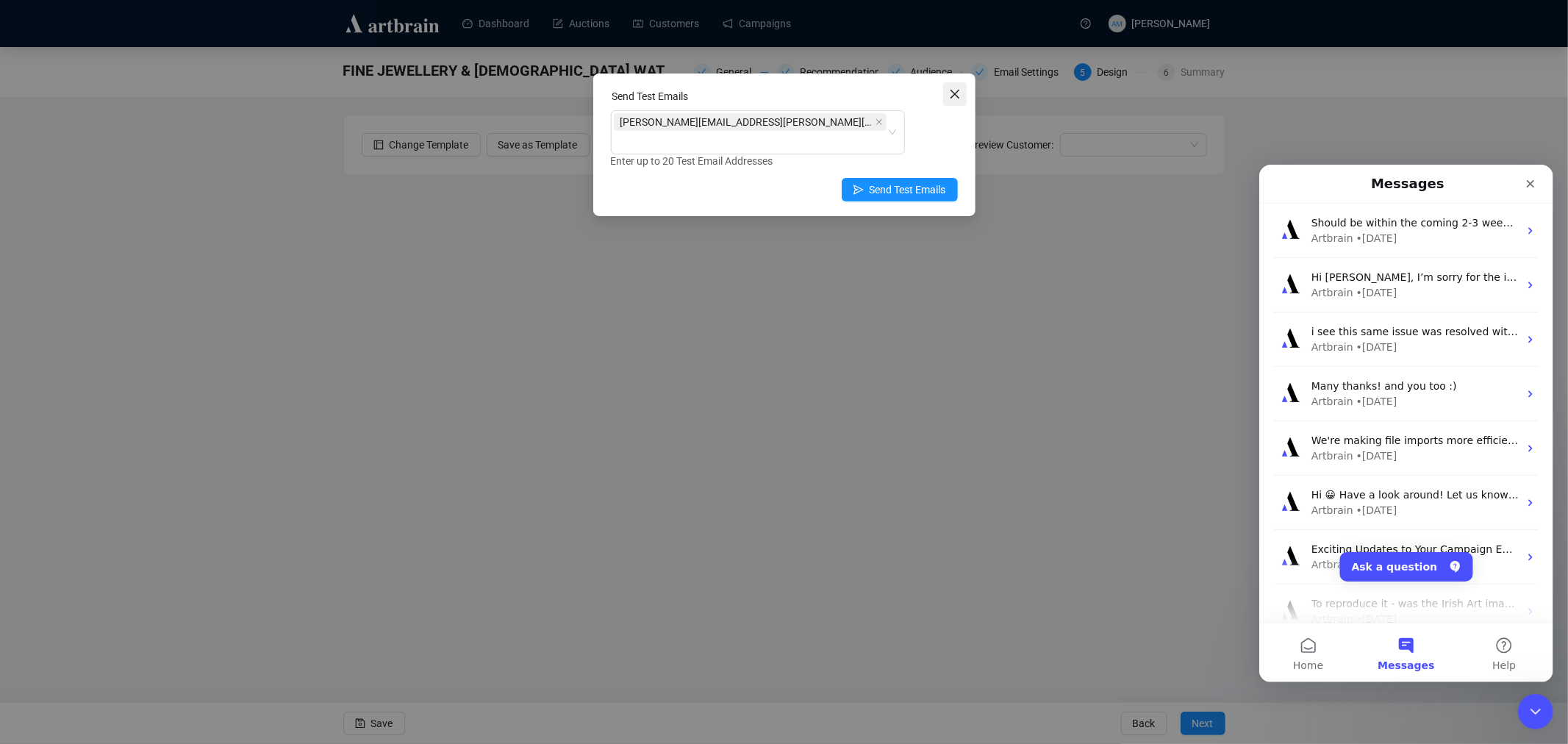
click at [954, 93] on icon "close" at bounding box center [955, 94] width 12 height 12
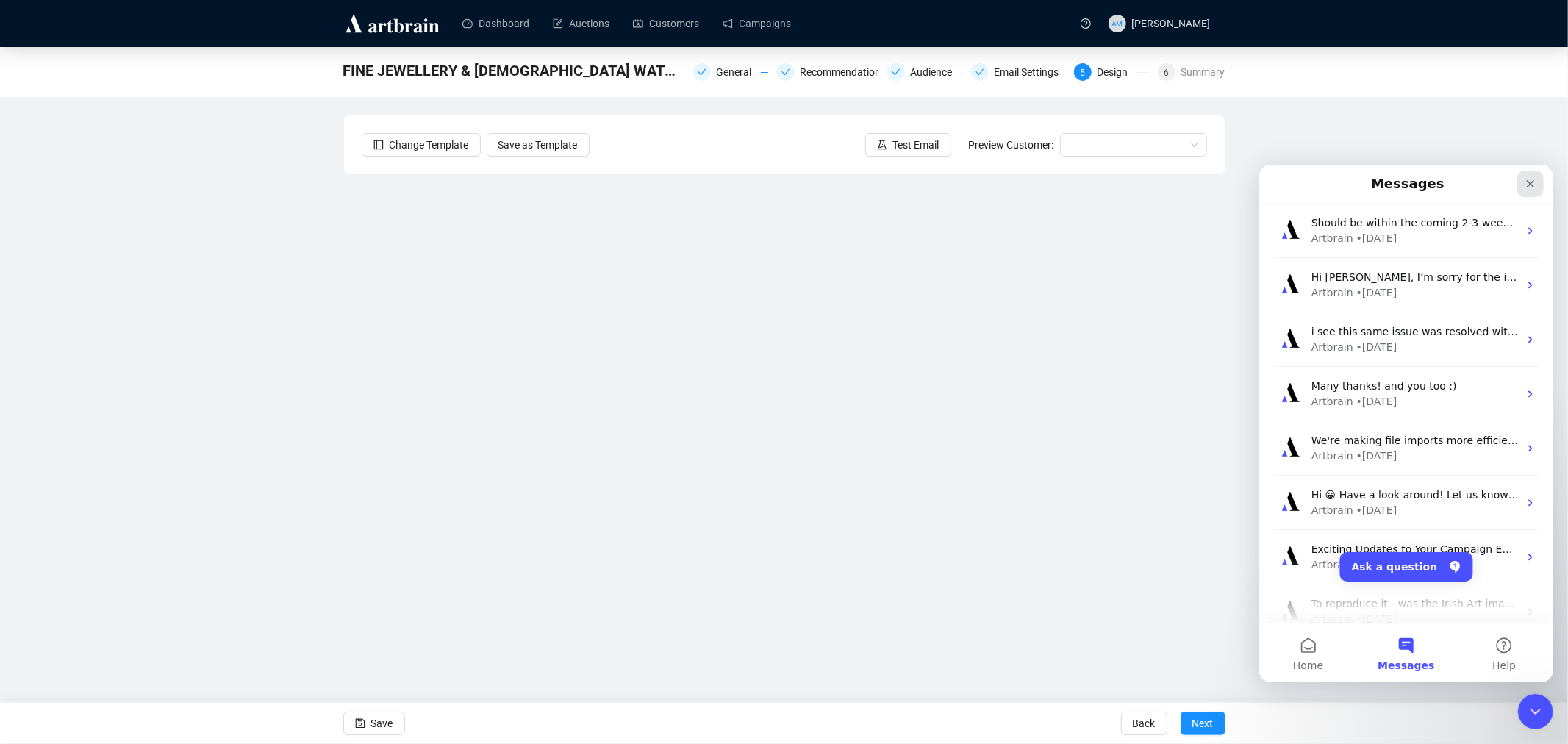
click at [1531, 188] on icon "Close" at bounding box center [1530, 183] width 12 height 12
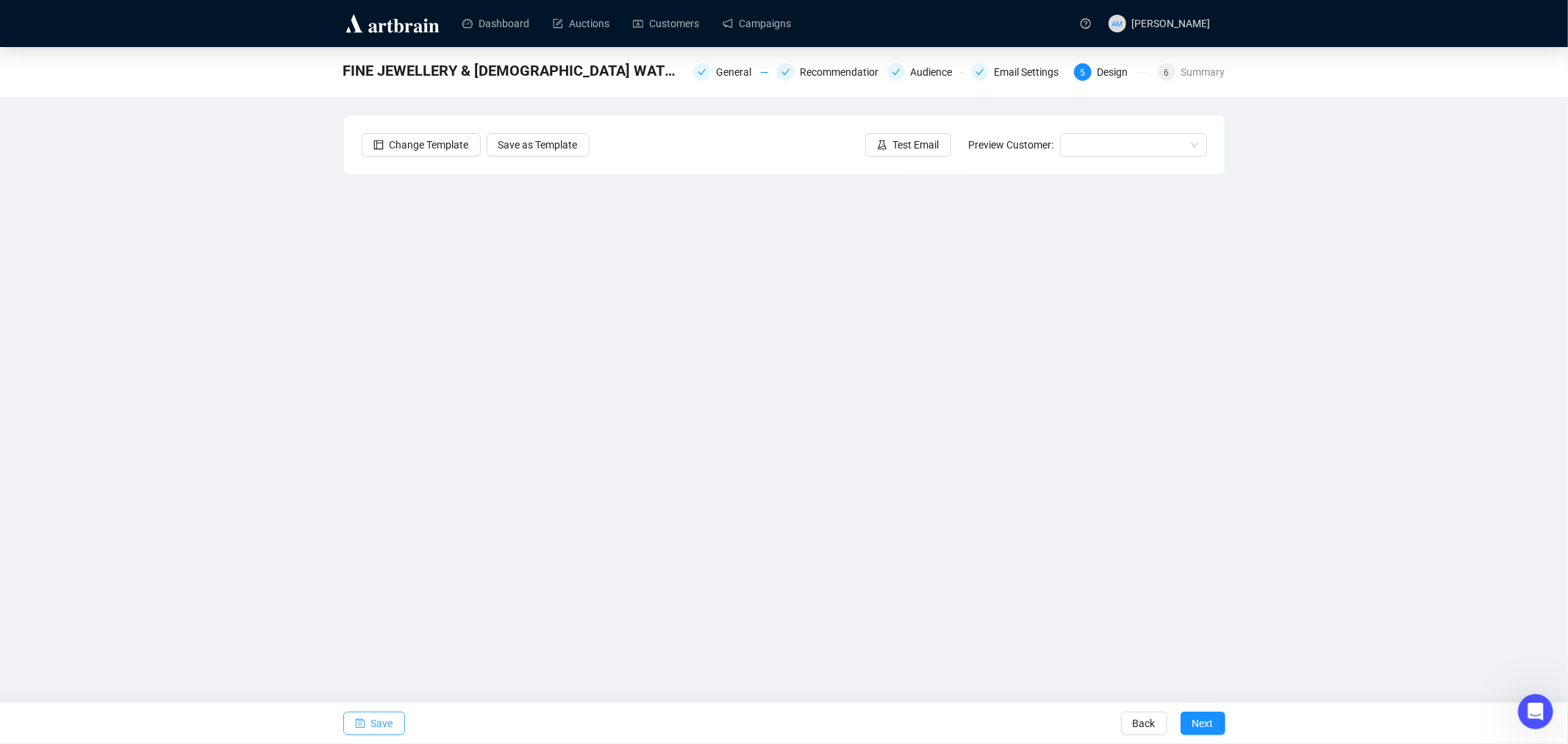
click at [358, 721] on icon "save" at bounding box center [360, 723] width 11 height 11
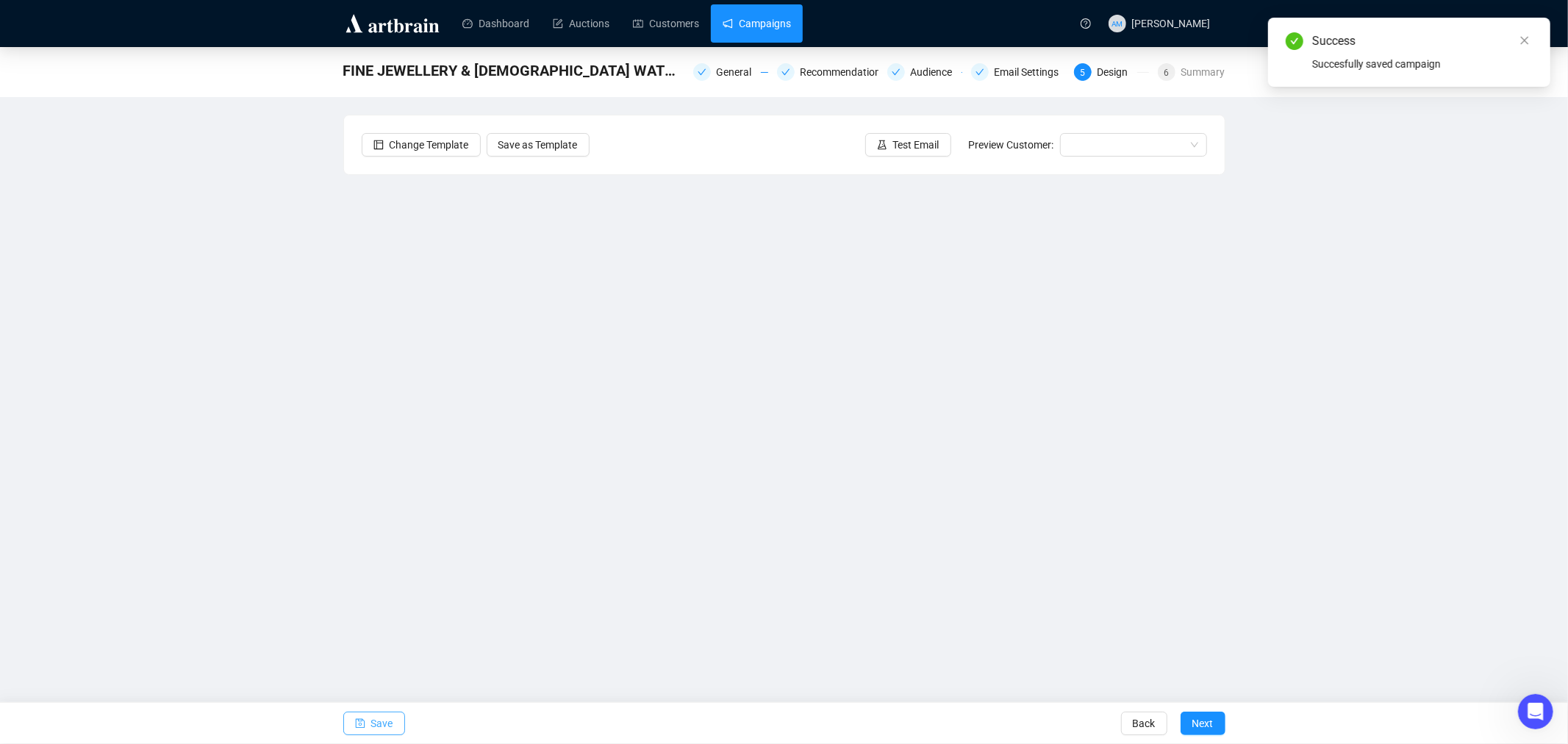
click at [770, 35] on link "Campaigns" at bounding box center [757, 24] width 68 height 38
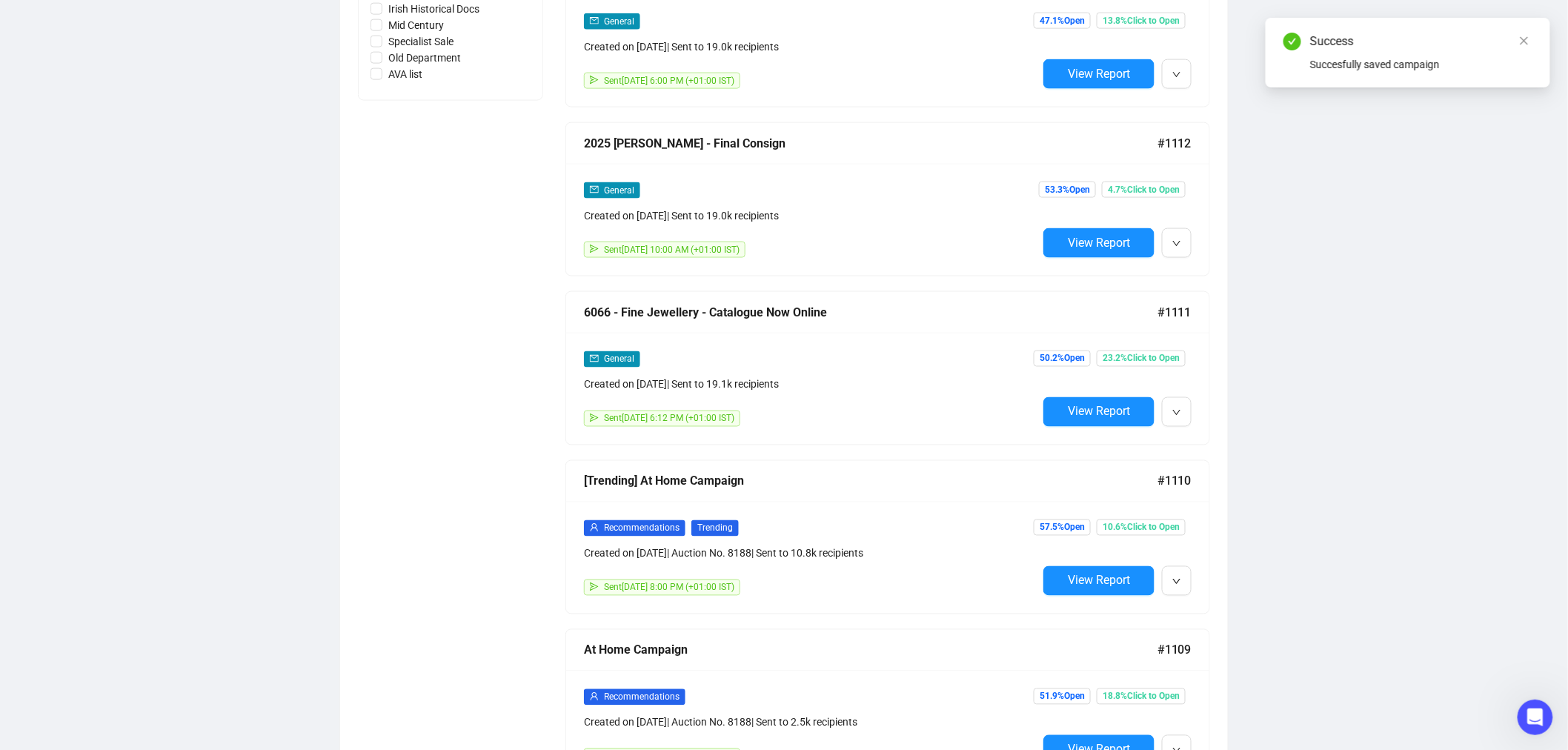
scroll to position [906, 0]
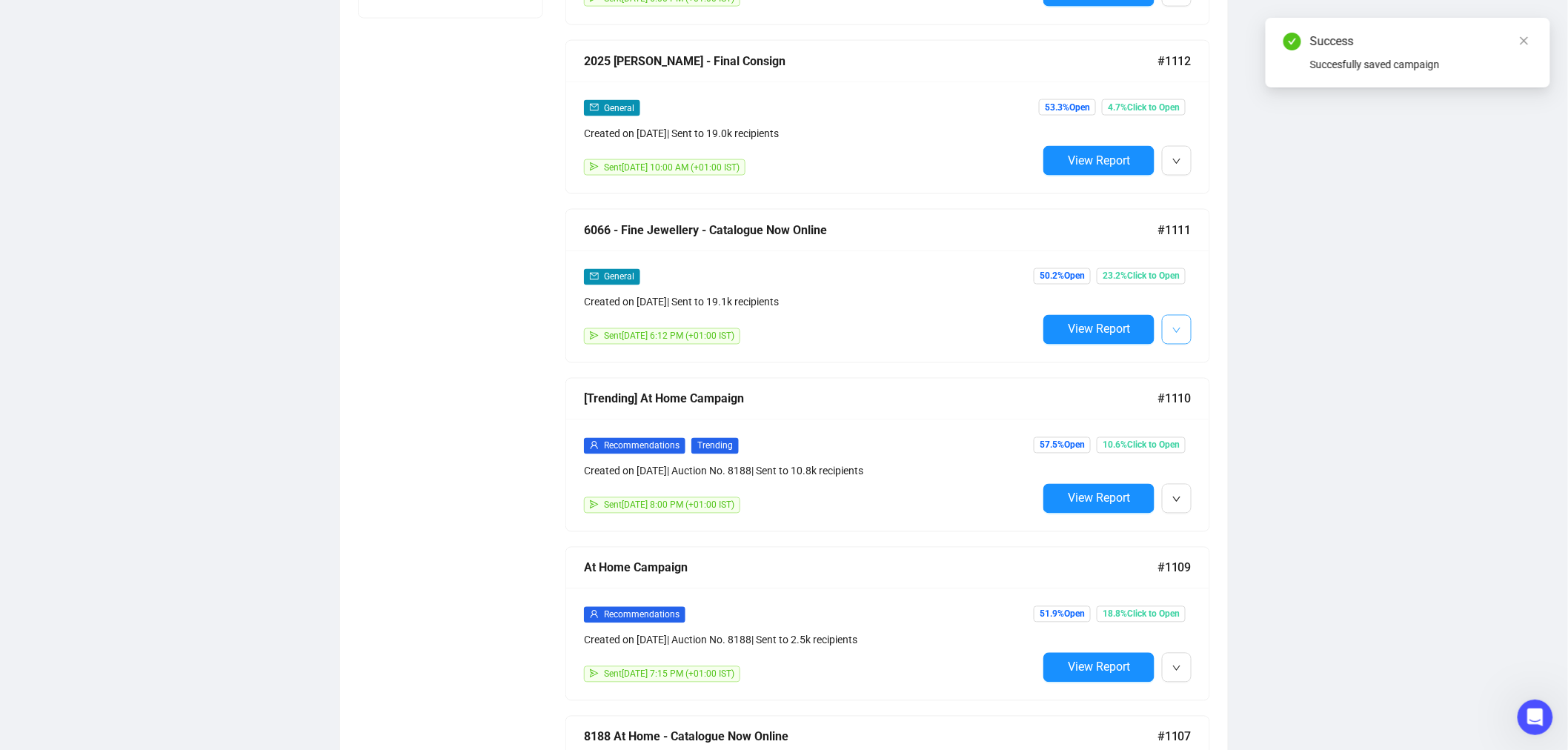
click at [1171, 333] on button "button" at bounding box center [1176, 330] width 30 height 30
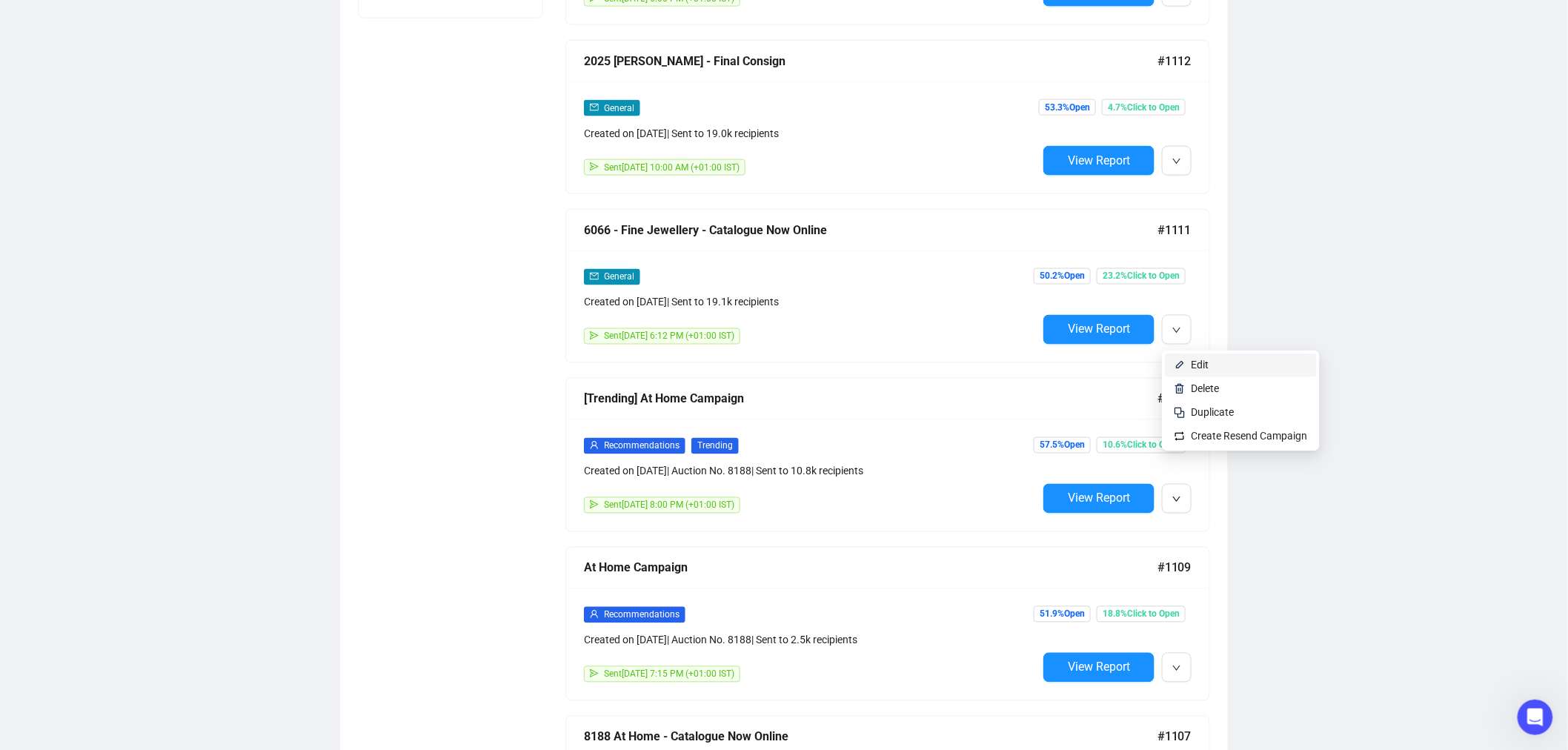
click at [1189, 369] on li "Edit" at bounding box center [1240, 365] width 152 height 24
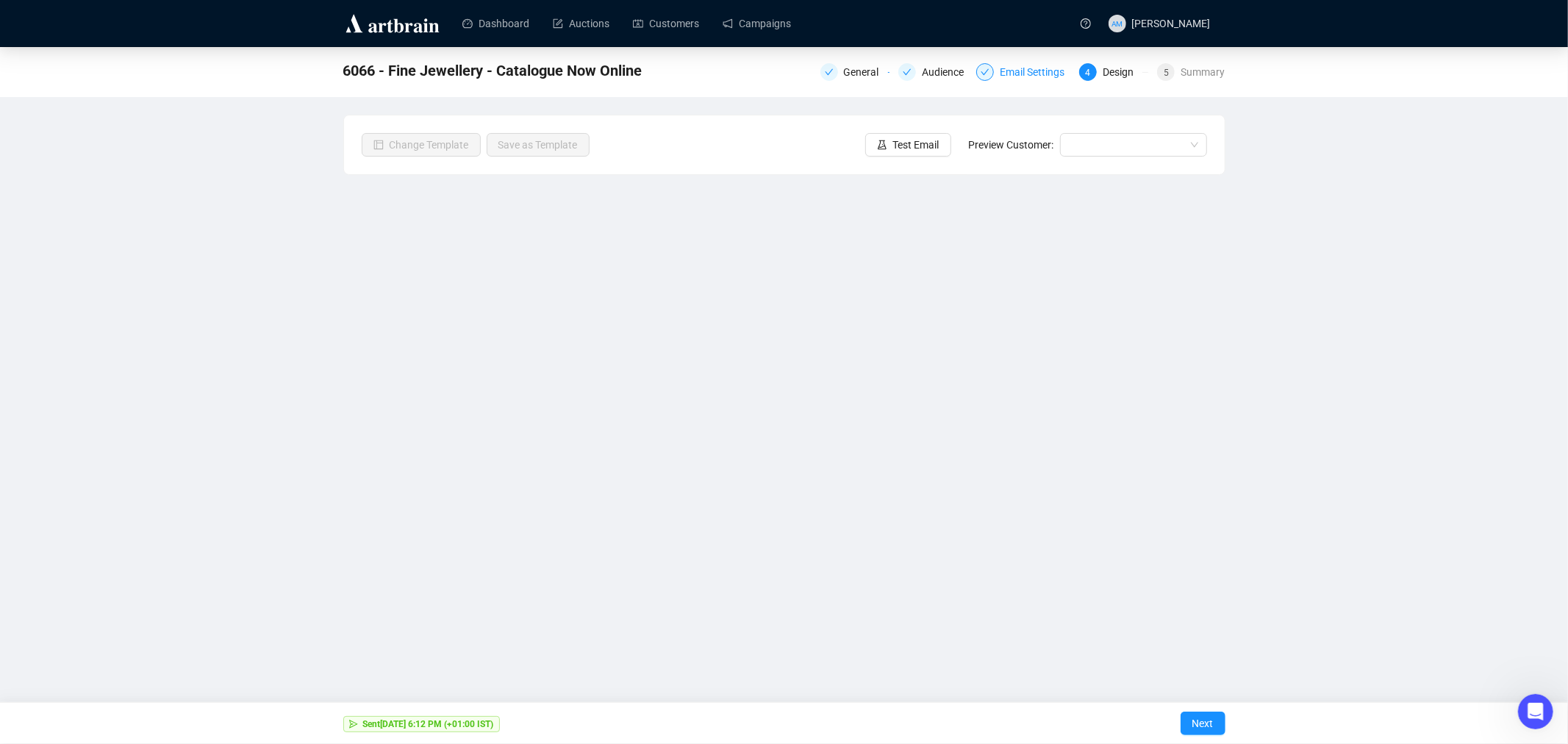
click at [1046, 72] on div "Email Settings" at bounding box center [1037, 72] width 74 height 17
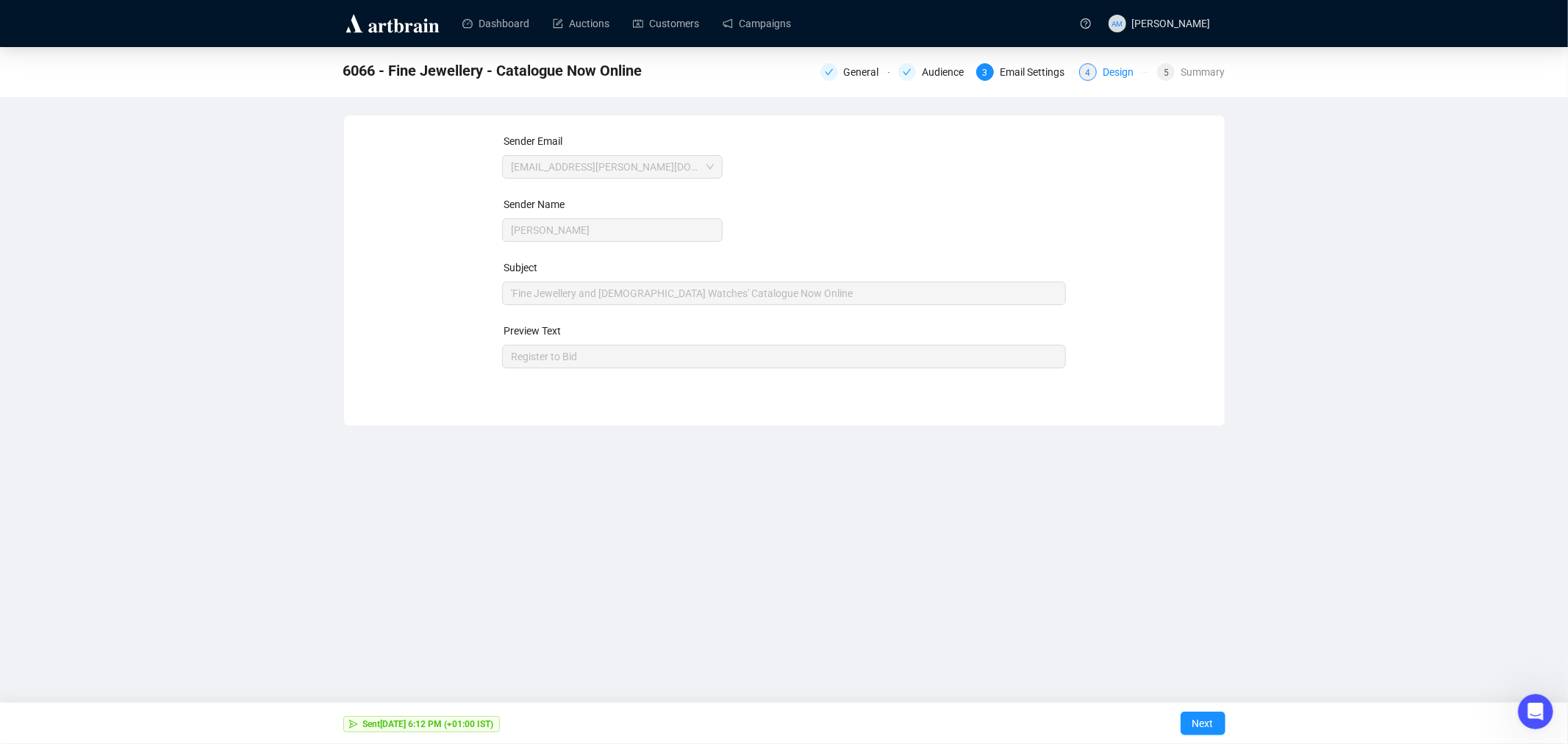
click at [1119, 74] on div "Design" at bounding box center [1122, 72] width 39 height 17
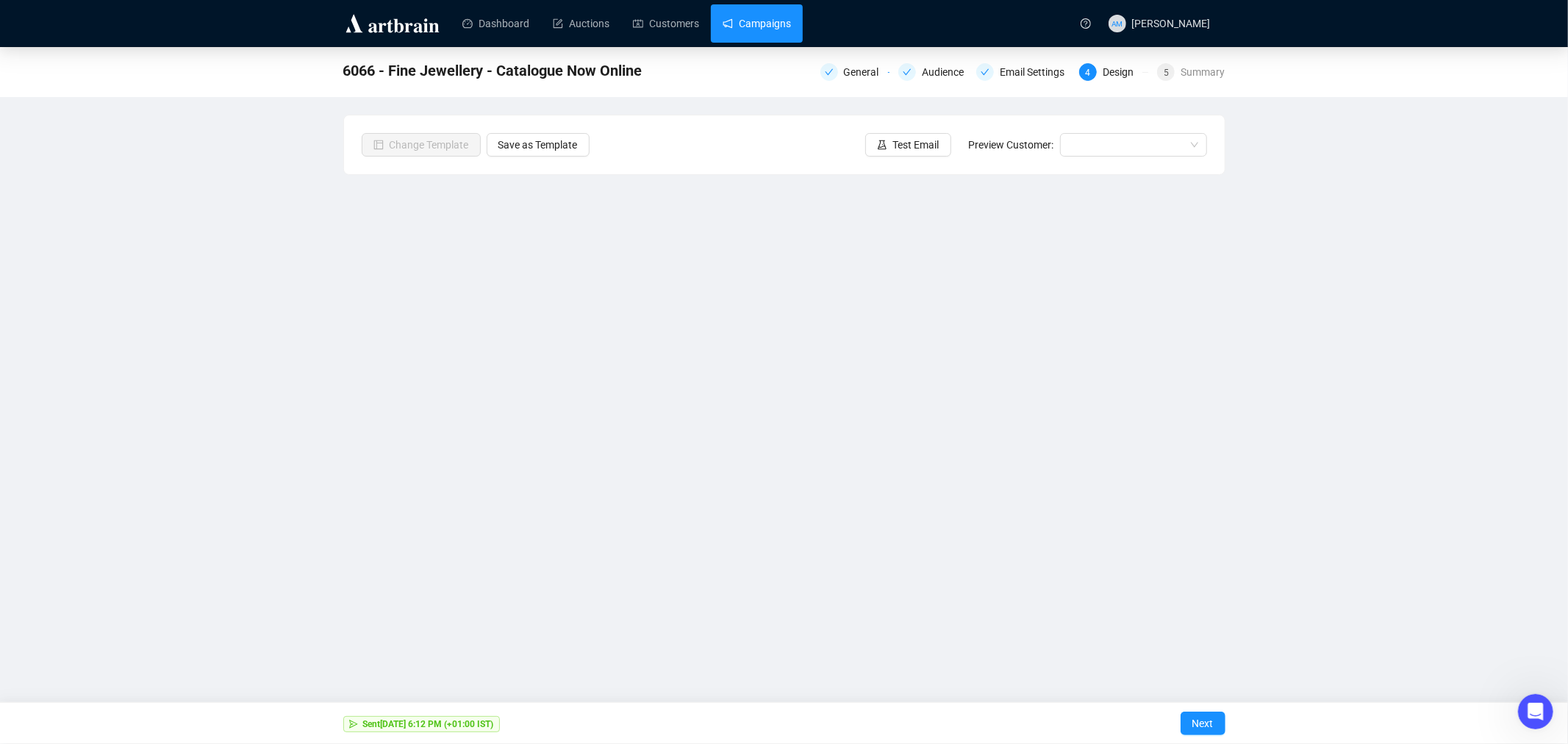
click at [756, 19] on link "Campaigns" at bounding box center [757, 24] width 68 height 38
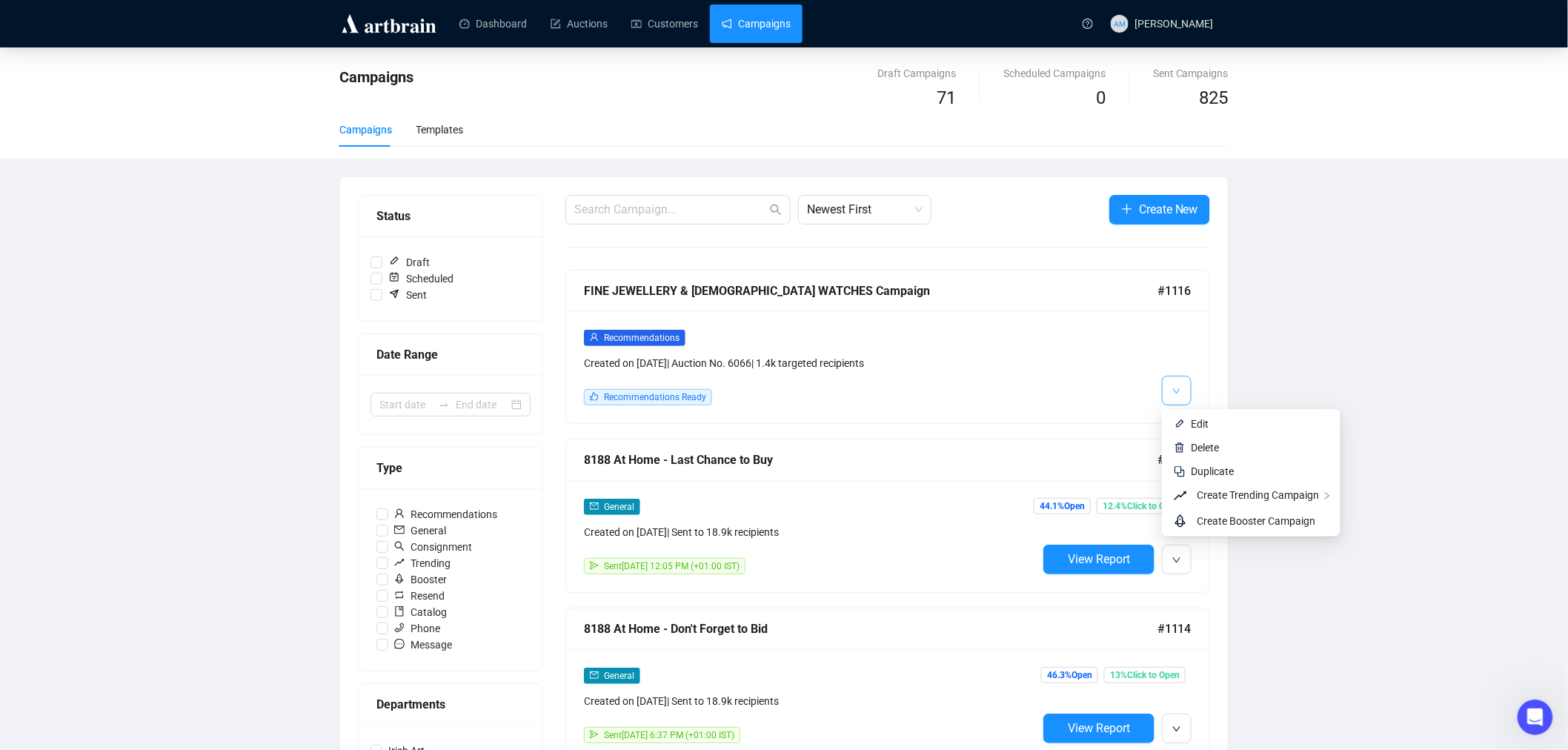
drag, startPoint x: 1171, startPoint y: 384, endPoint x: 1178, endPoint y: 400, distance: 17.5
click at [1171, 386] on button "button" at bounding box center [1176, 390] width 30 height 30
click at [1194, 424] on span "Edit" at bounding box center [1201, 423] width 17 height 12
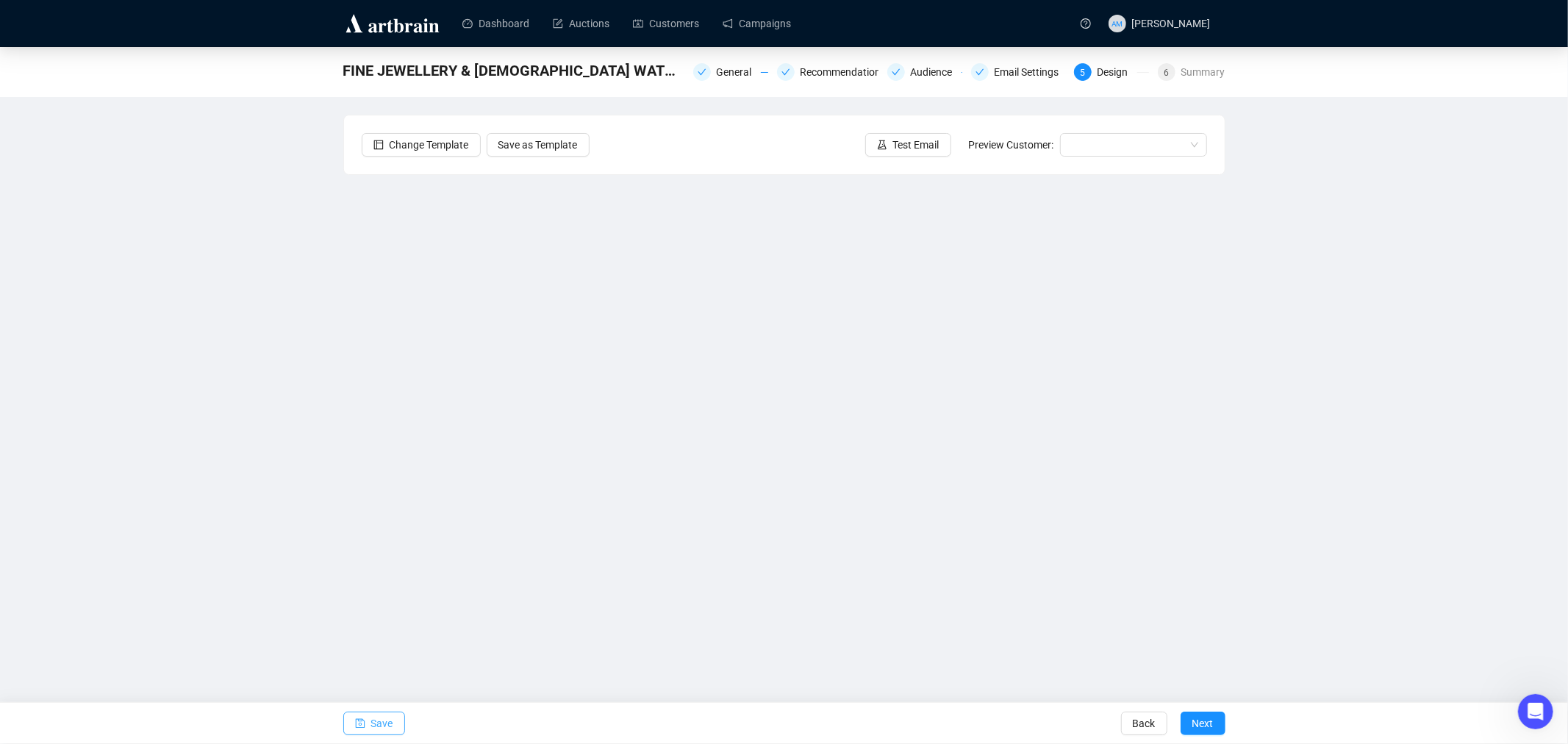
click at [377, 719] on span "Save" at bounding box center [382, 723] width 22 height 41
click at [928, 148] on span "Test Email" at bounding box center [917, 145] width 46 height 16
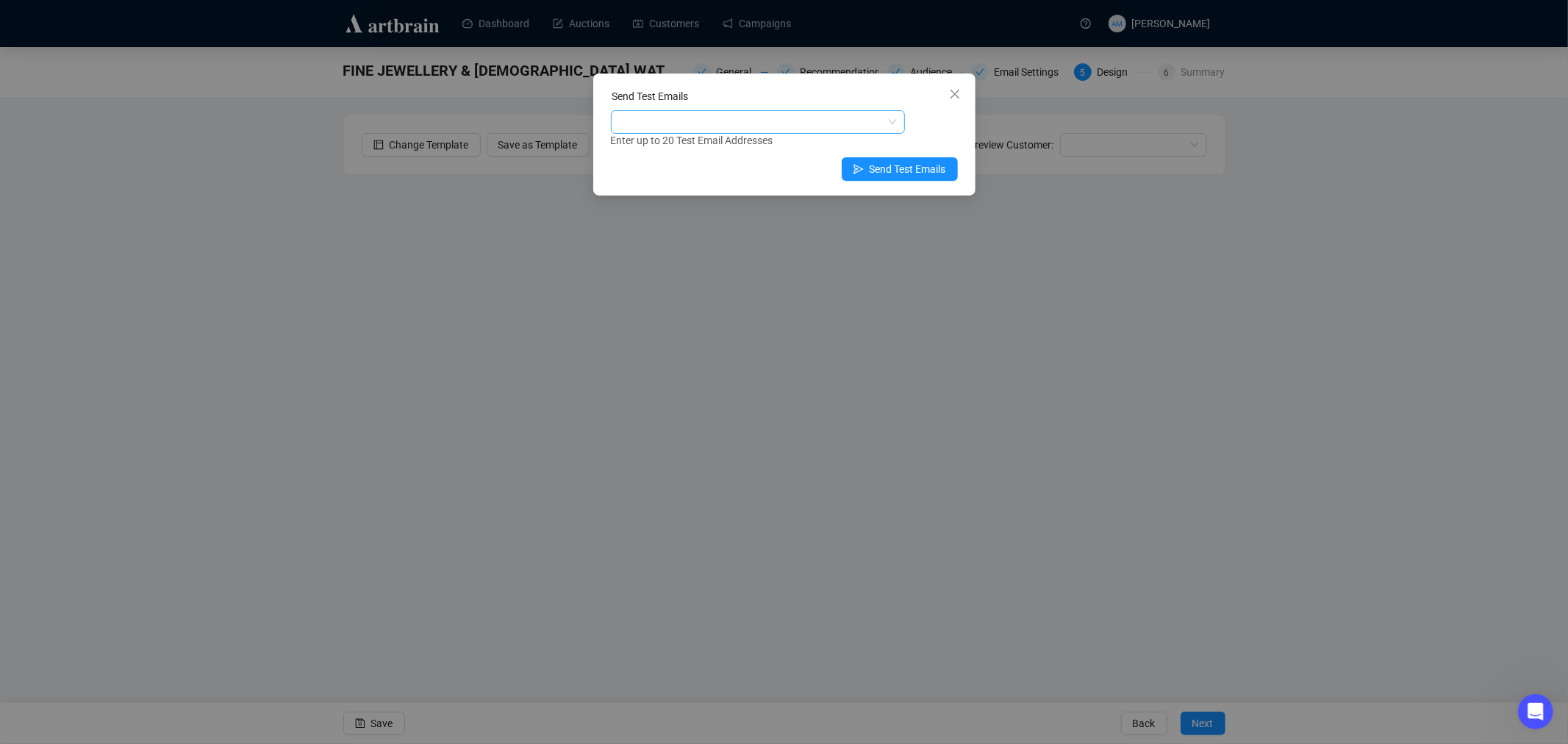
click at [663, 110] on div at bounding box center [758, 122] width 294 height 24
type input "claire"
click at [956, 99] on icon "close" at bounding box center [955, 94] width 12 height 12
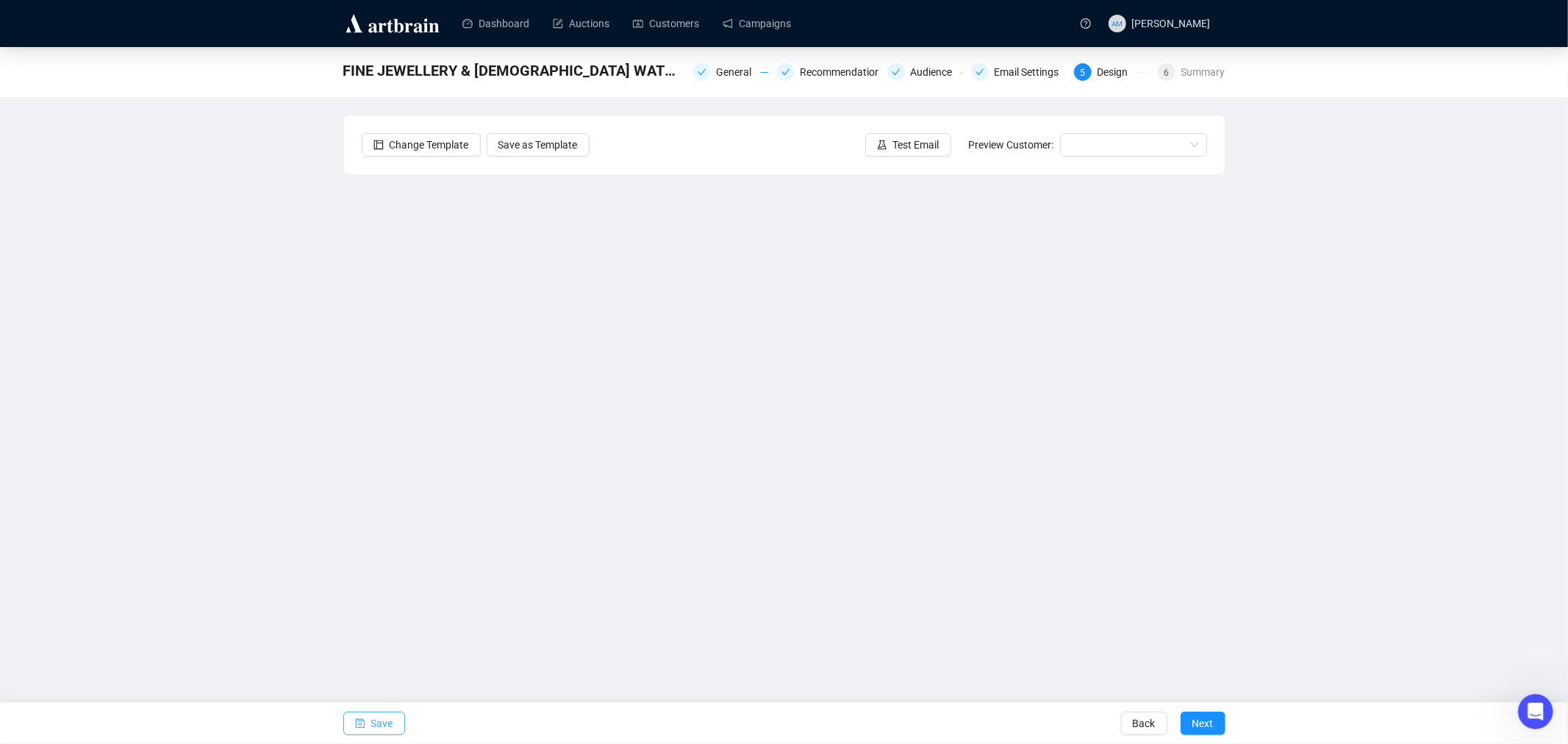
click at [372, 723] on span "Save" at bounding box center [382, 723] width 22 height 41
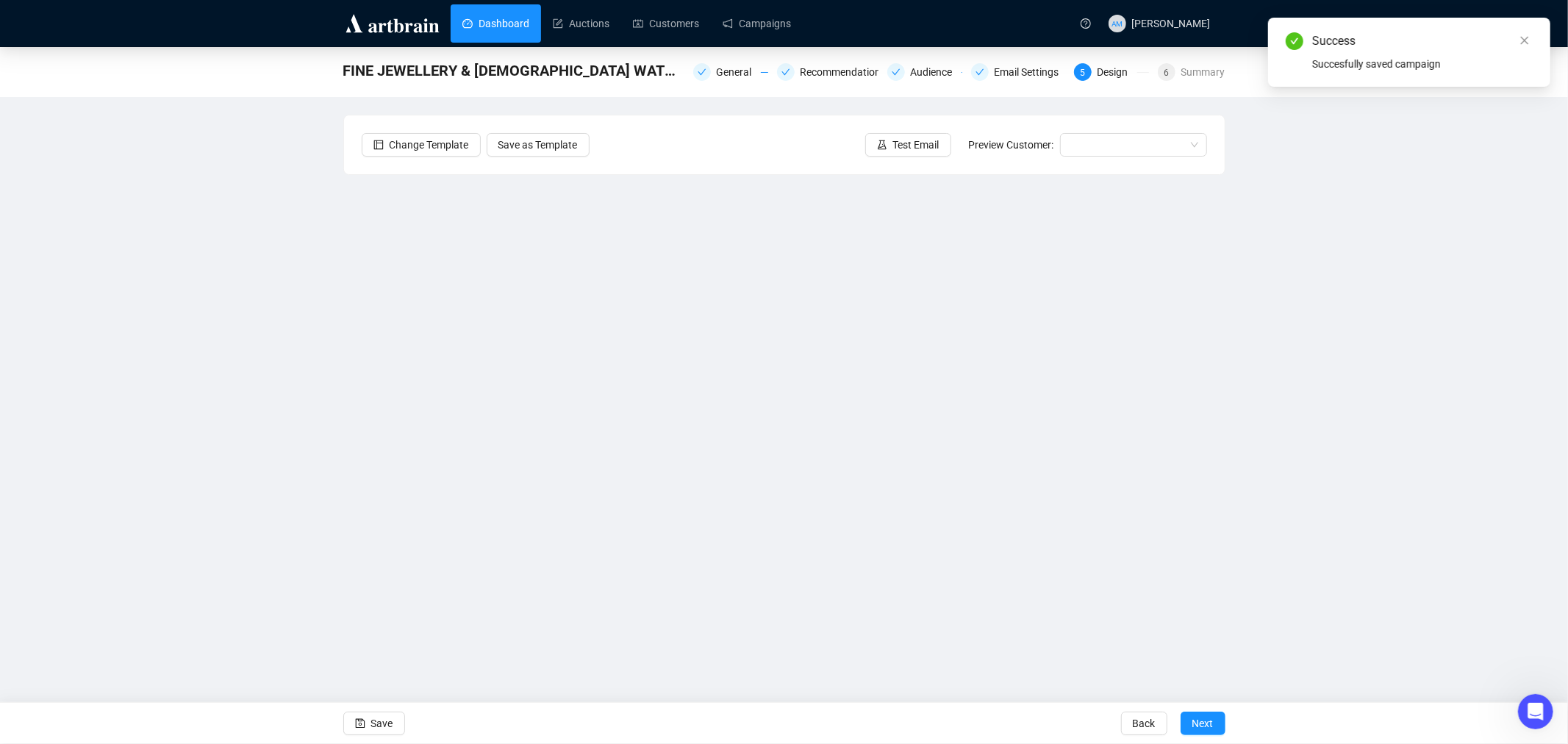
click at [503, 25] on link "Dashboard" at bounding box center [496, 24] width 67 height 38
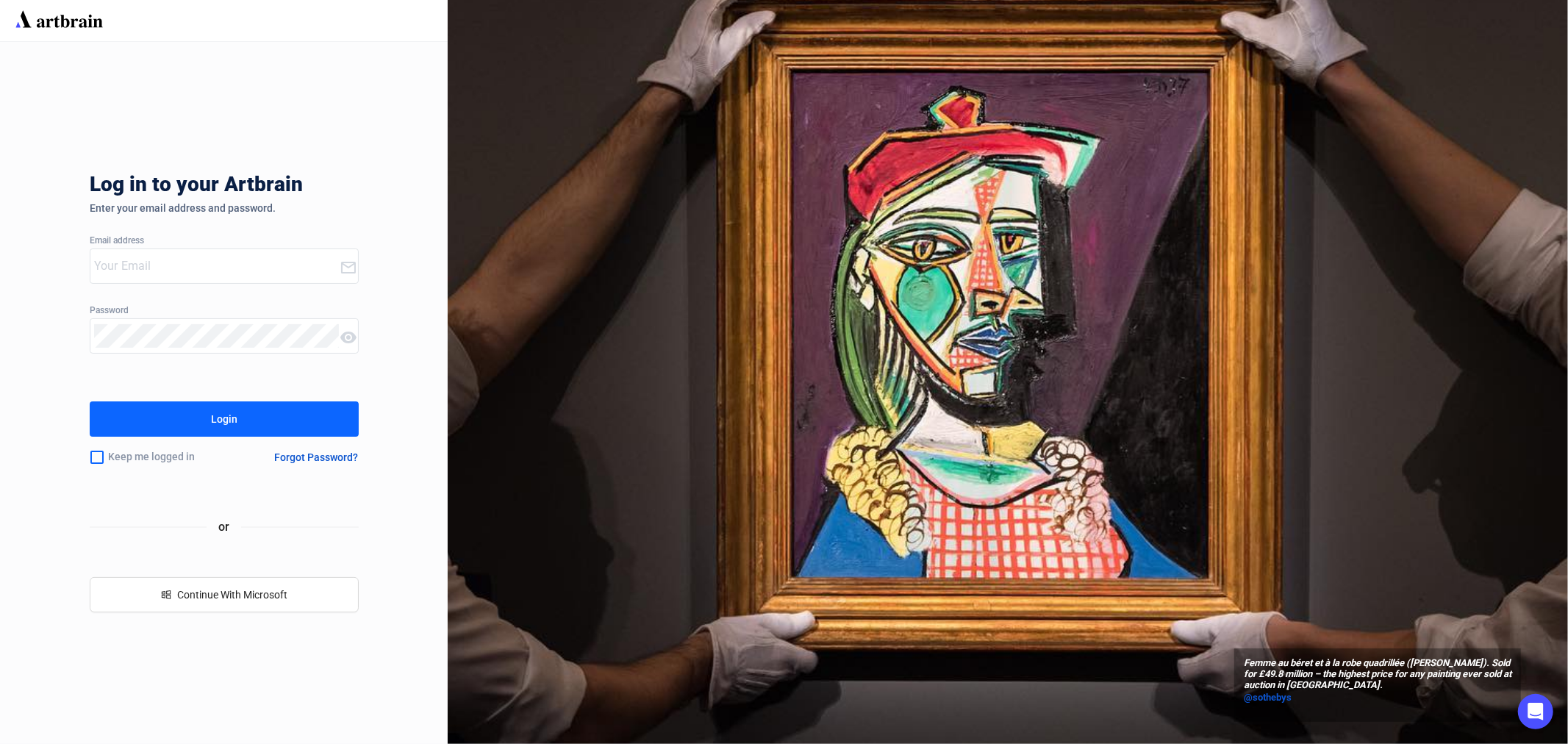
type input "[EMAIL_ADDRESS][PERSON_NAME][DOMAIN_NAME]"
click at [197, 430] on button "Login" at bounding box center [224, 419] width 269 height 35
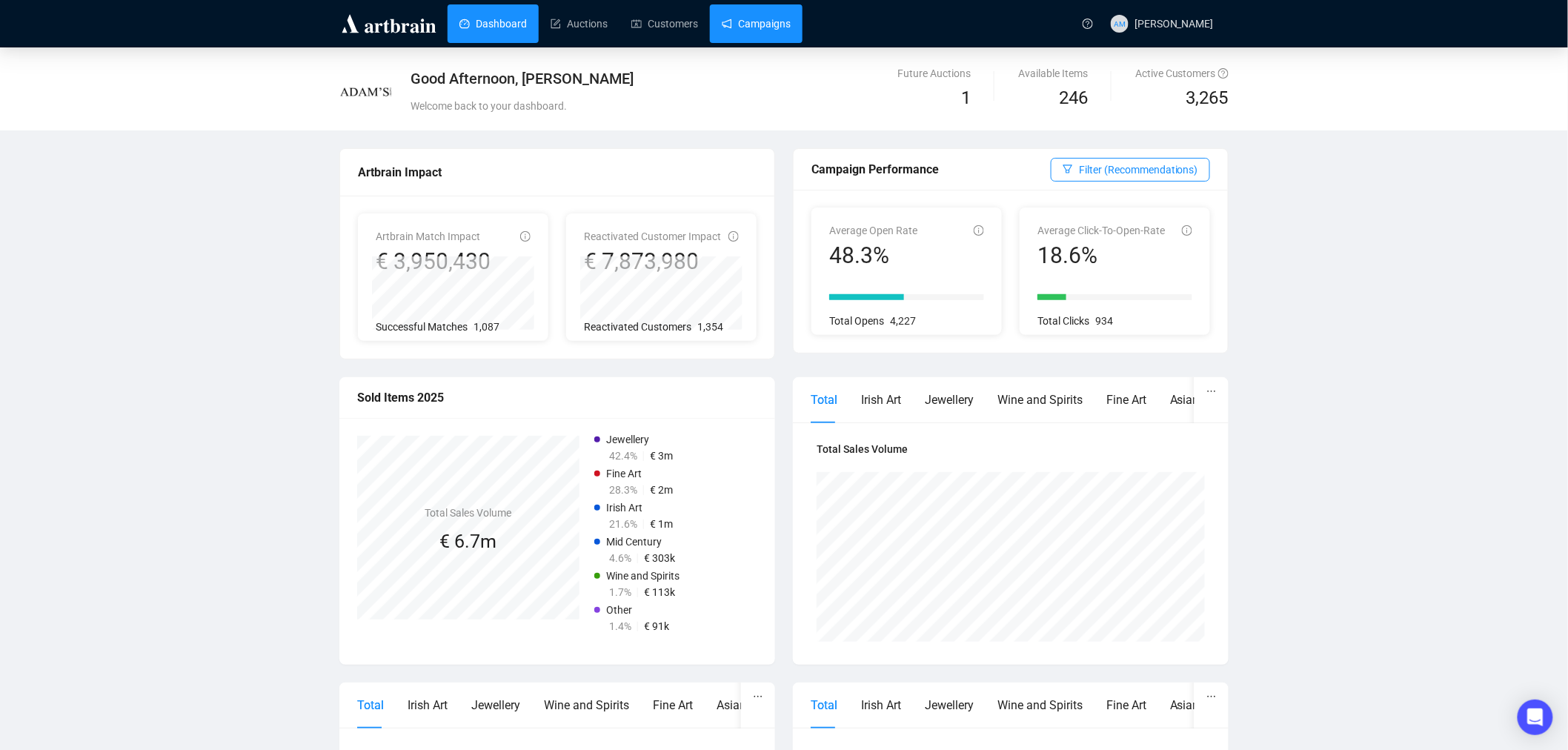
click at [738, 18] on link "Campaigns" at bounding box center [756, 24] width 69 height 39
